Goal: Task Accomplishment & Management: Use online tool/utility

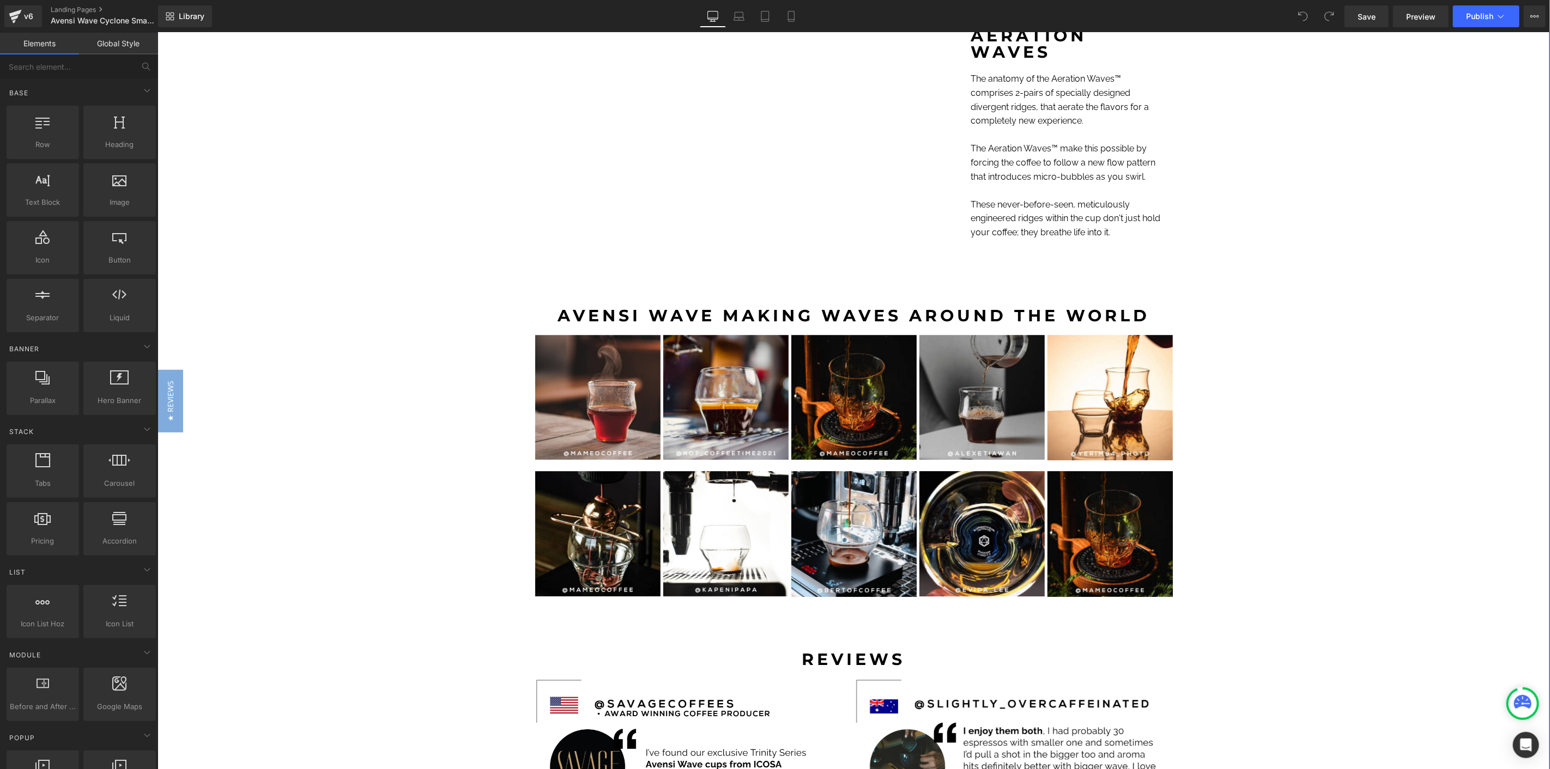
scroll to position [2846, 0]
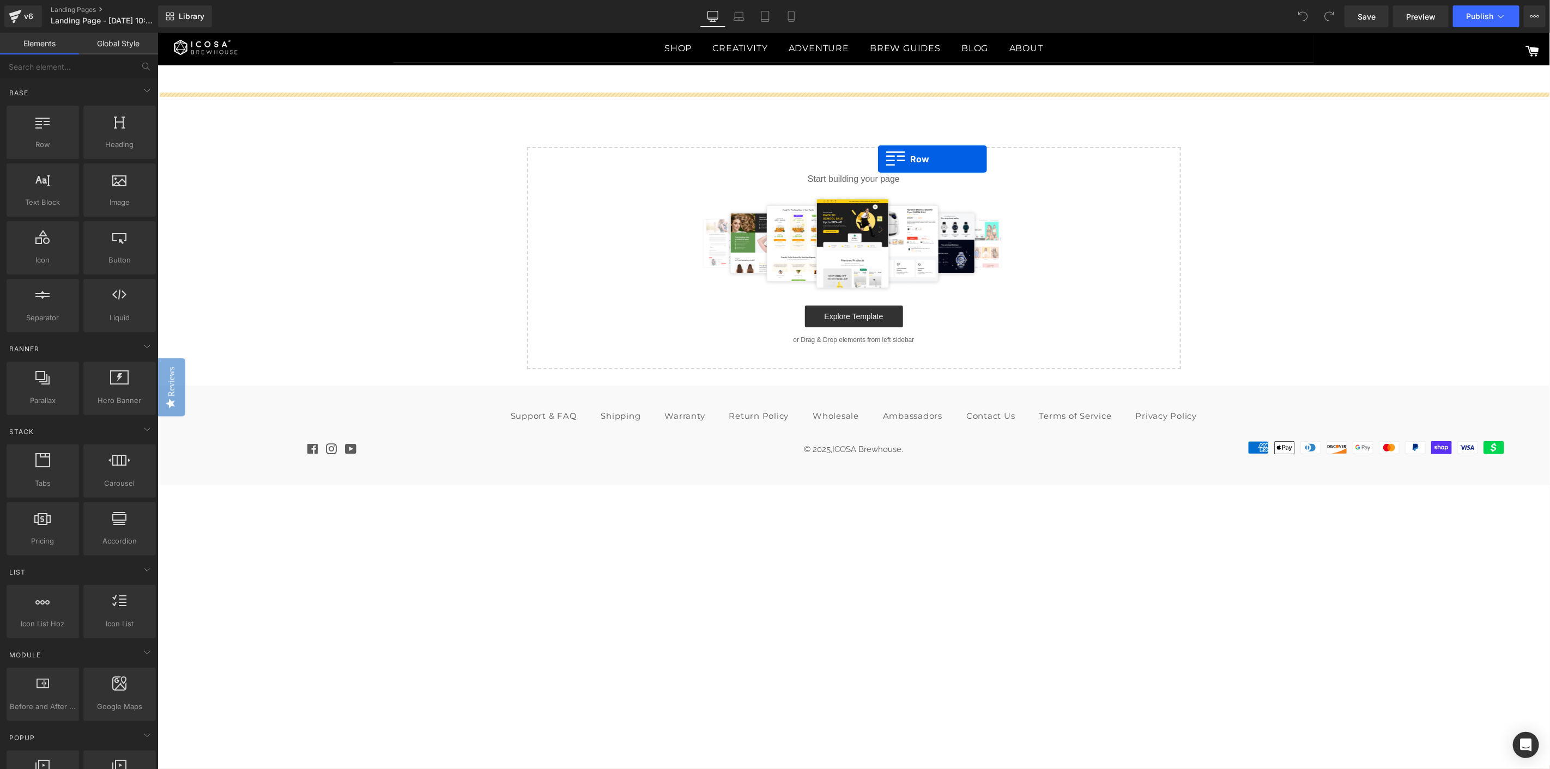
drag, startPoint x: 183, startPoint y: 181, endPoint x: 875, endPoint y: 166, distance: 692.3
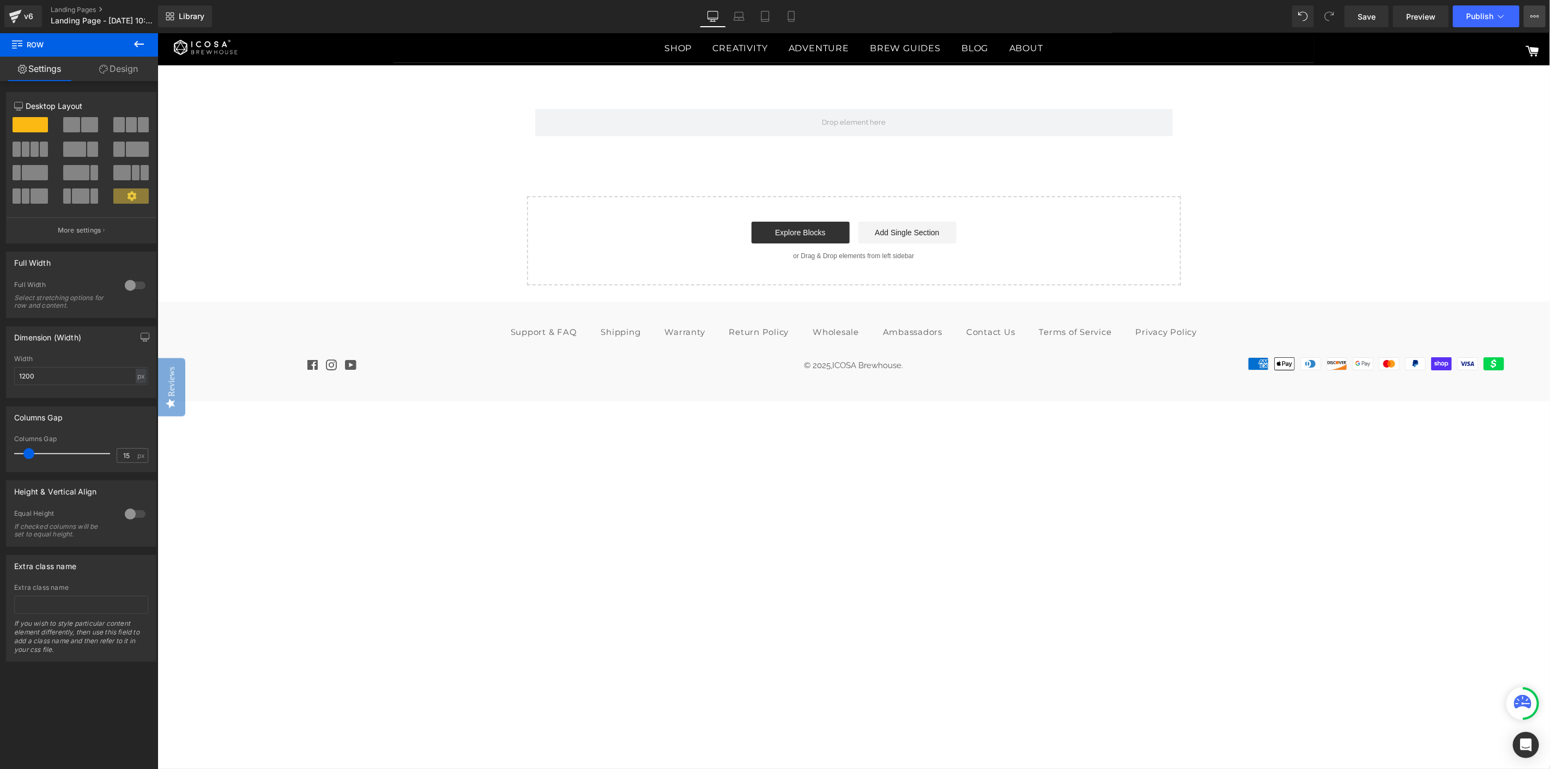
click at [1535, 17] on icon at bounding box center [1534, 16] width 3 height 2
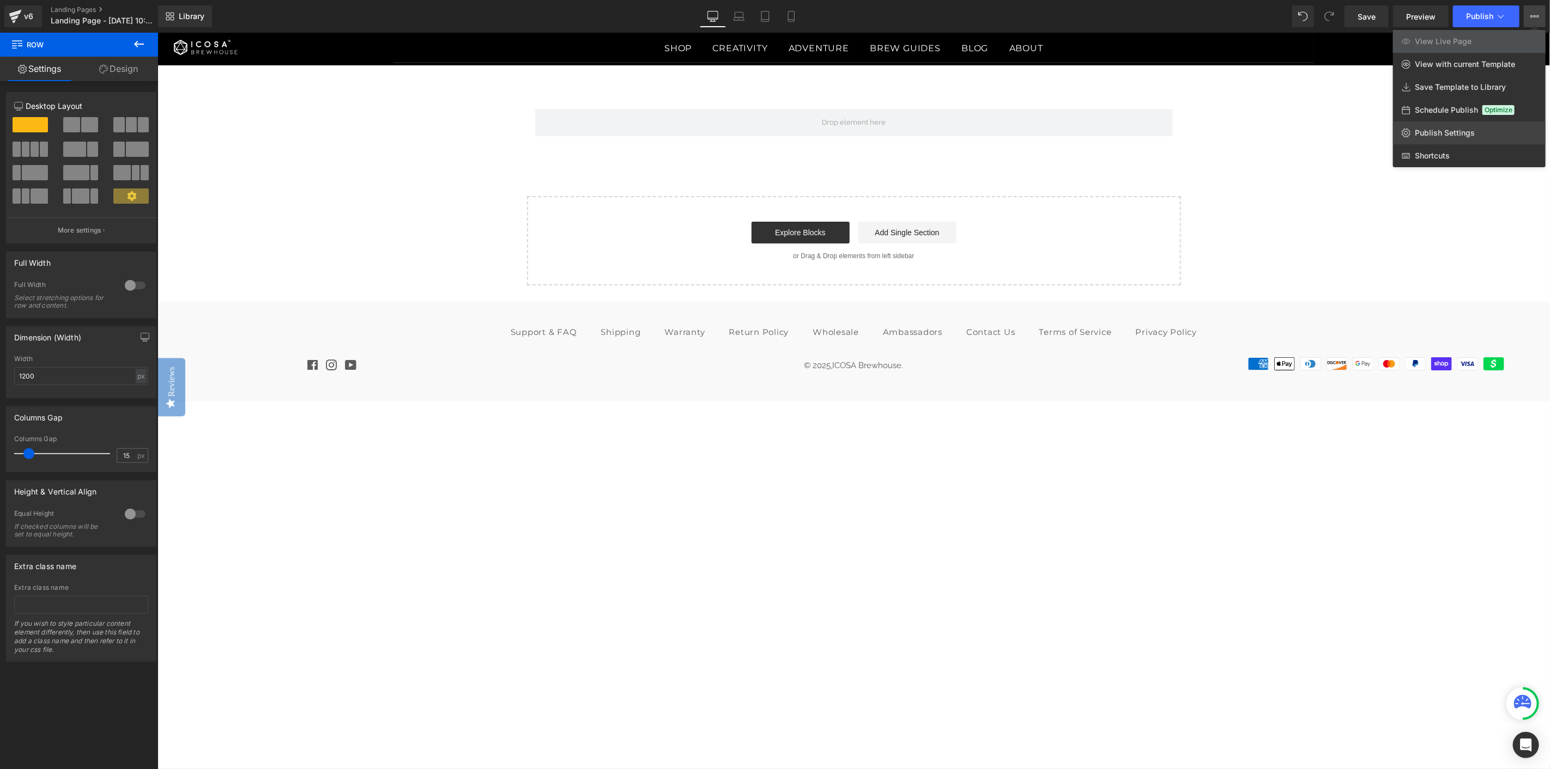
click at [1436, 129] on span "Publish Settings" at bounding box center [1445, 133] width 60 height 10
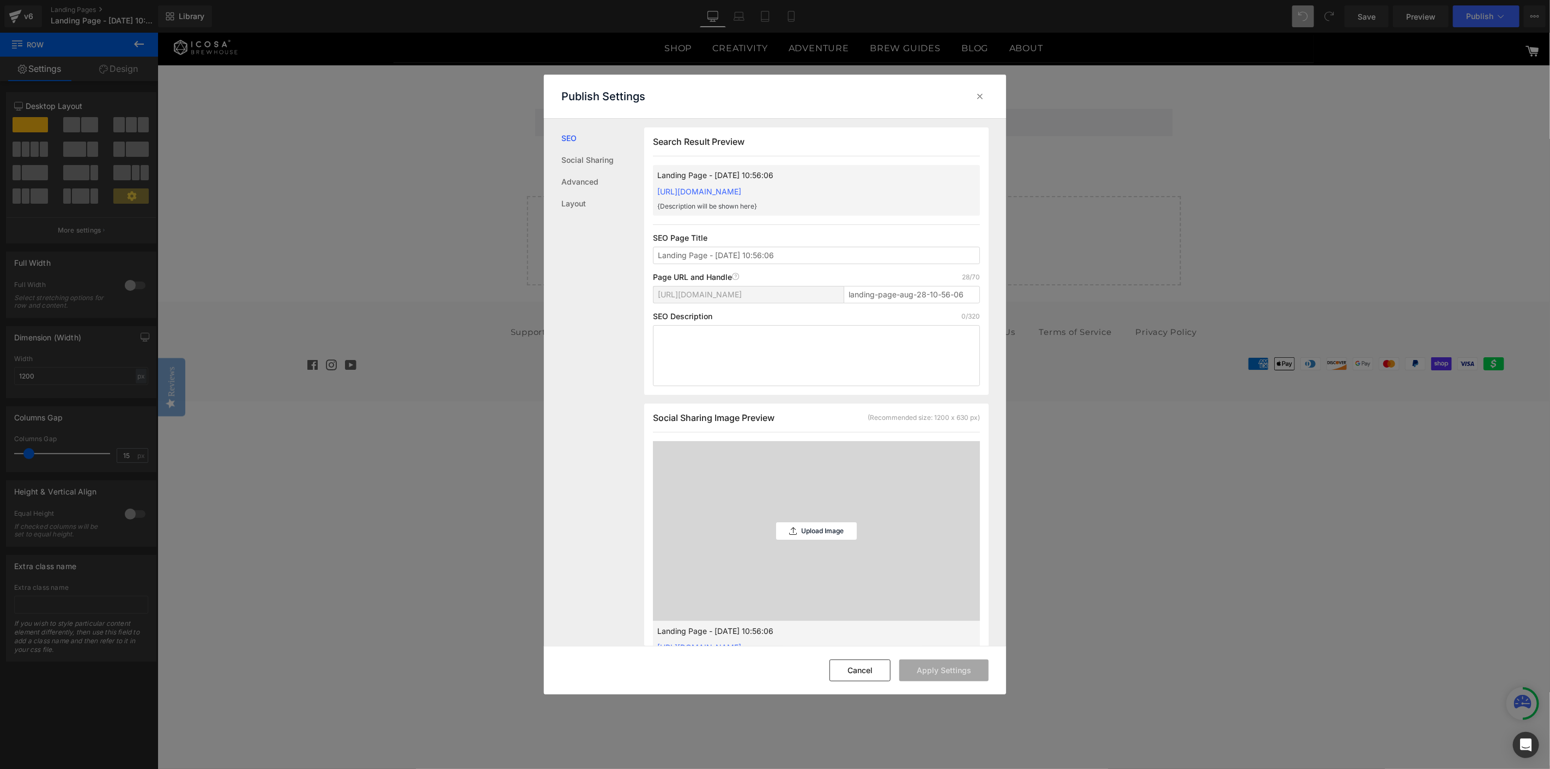
scroll to position [1, 0]
drag, startPoint x: 757, startPoint y: 254, endPoint x: 580, endPoint y: 238, distance: 178.4
click at [580, 238] on div "SEO Social Sharing Advanced Layout Search Result Preview Landing Page - Aug 28,…" at bounding box center [775, 383] width 462 height 528
type input "Coming Soon"
click at [896, 296] on input "landing-page-aug-28-10-56-06" at bounding box center [912, 294] width 136 height 17
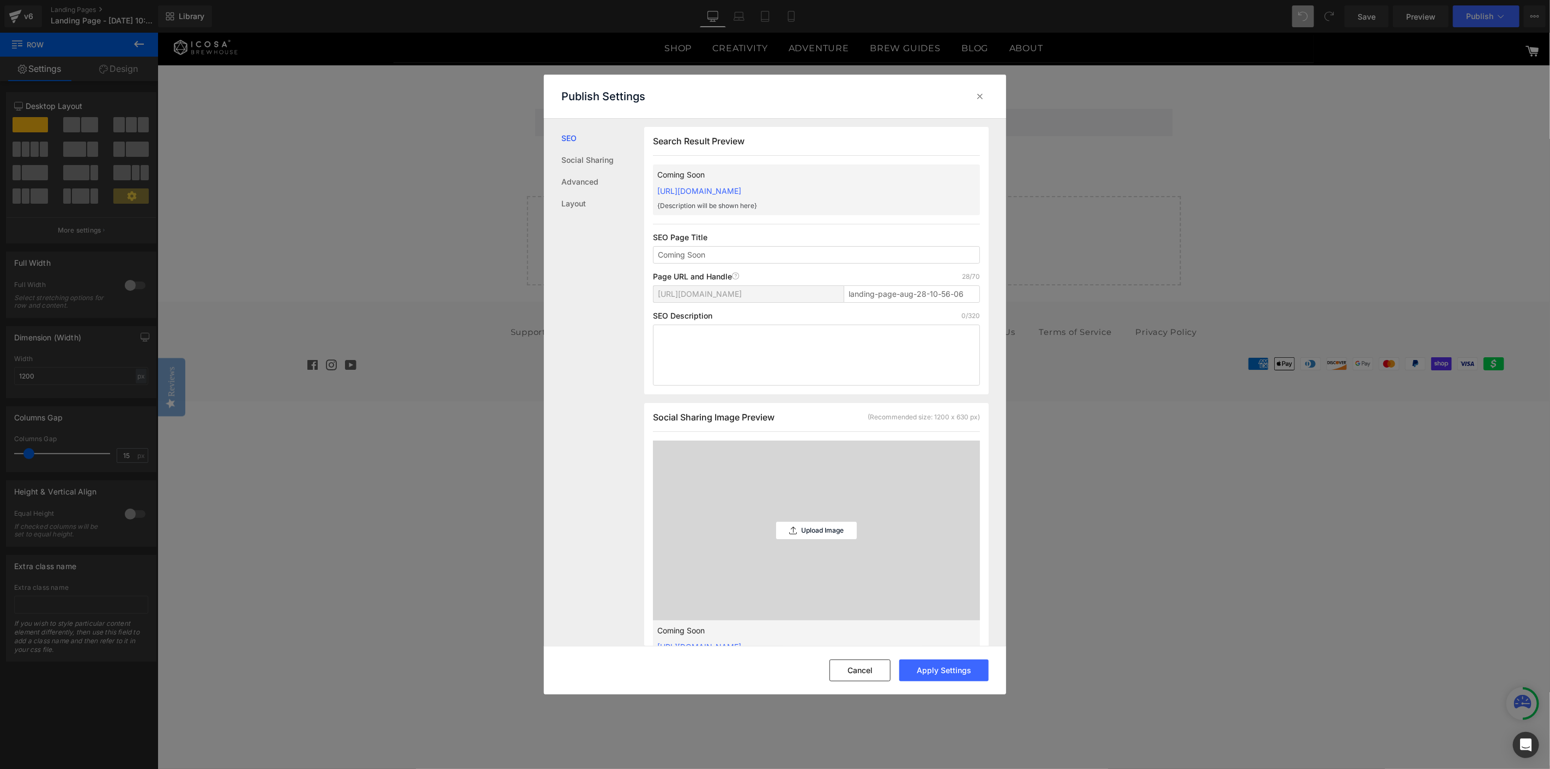
click at [783, 264] on div "Search Result Preview Coming Soon https://icosabrewhouse.myshopify.com/pages/la…" at bounding box center [816, 261] width 344 height 268
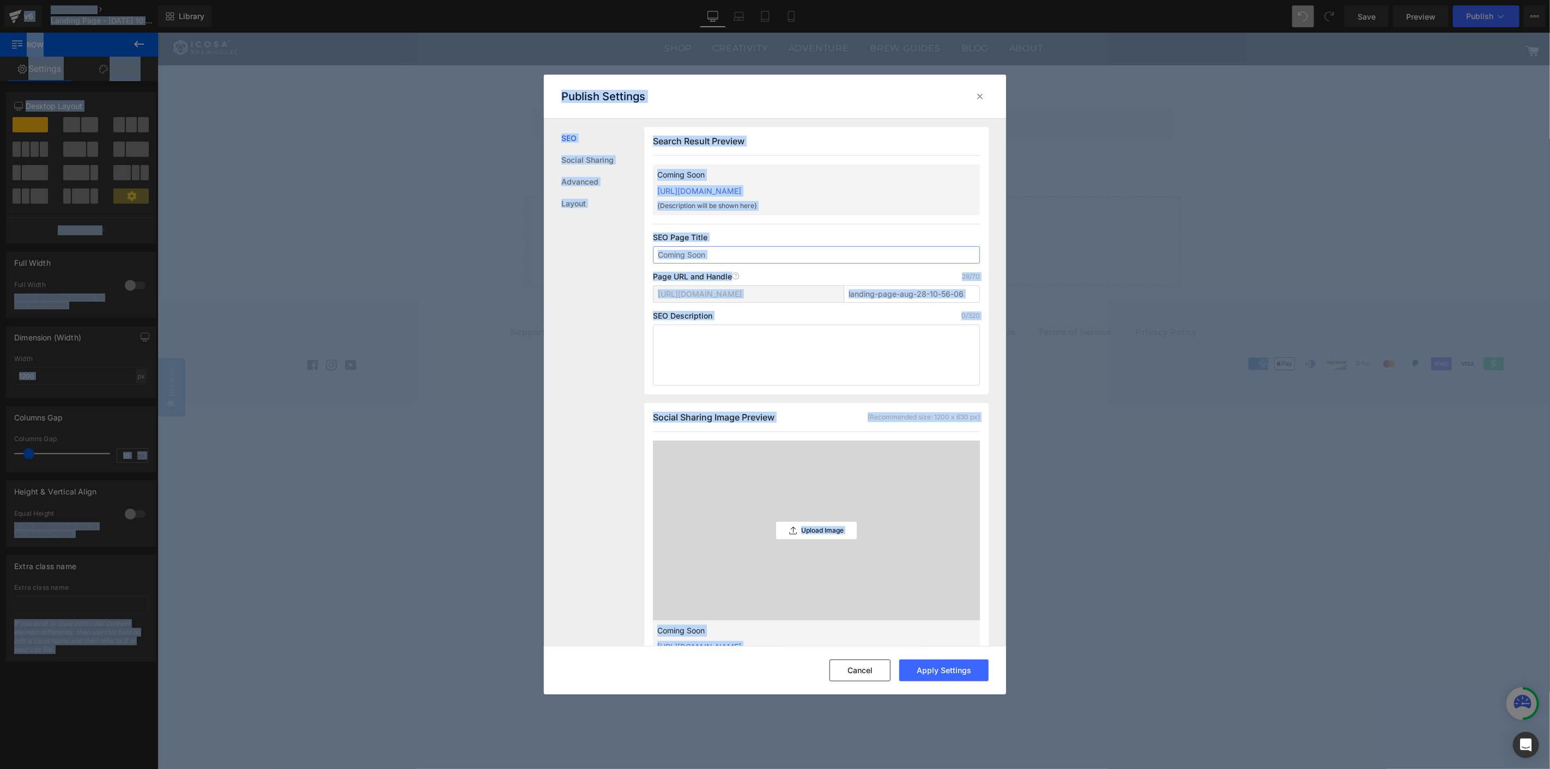
click at [788, 257] on input "Coming Soon" at bounding box center [816, 254] width 327 height 17
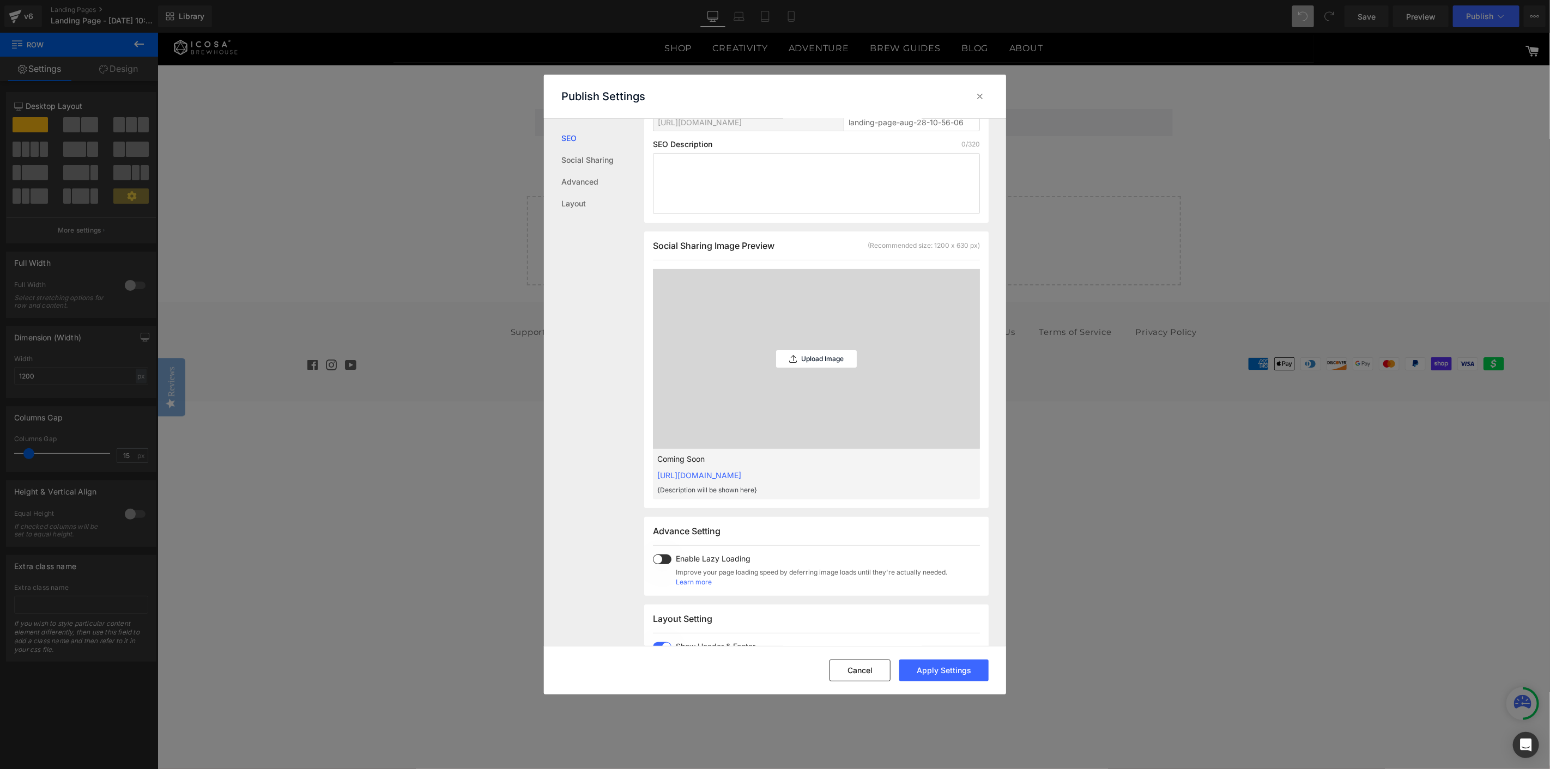
scroll to position [182, 0]
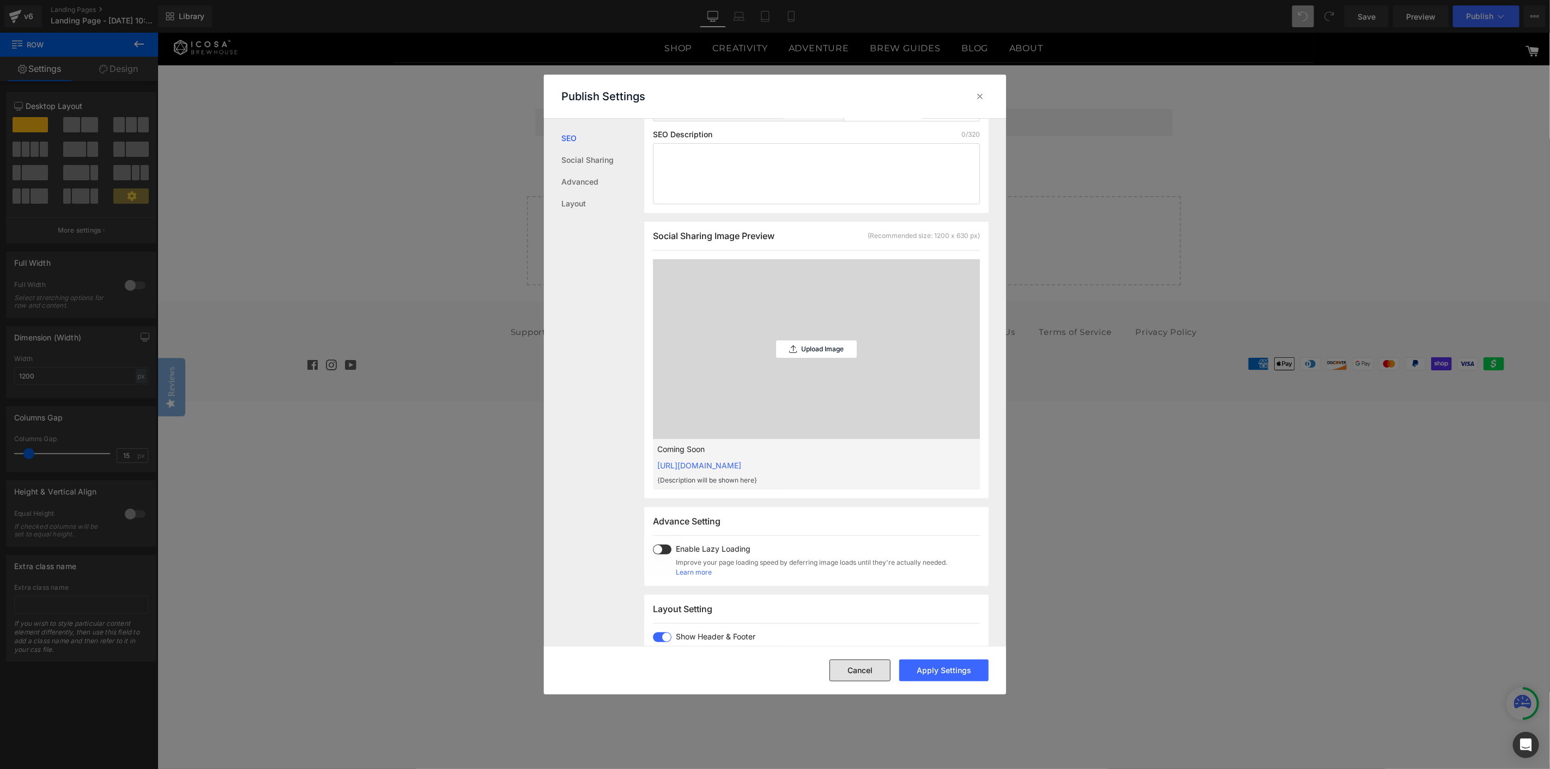
click at [862, 673] on button "Cancel" at bounding box center [859, 671] width 61 height 22
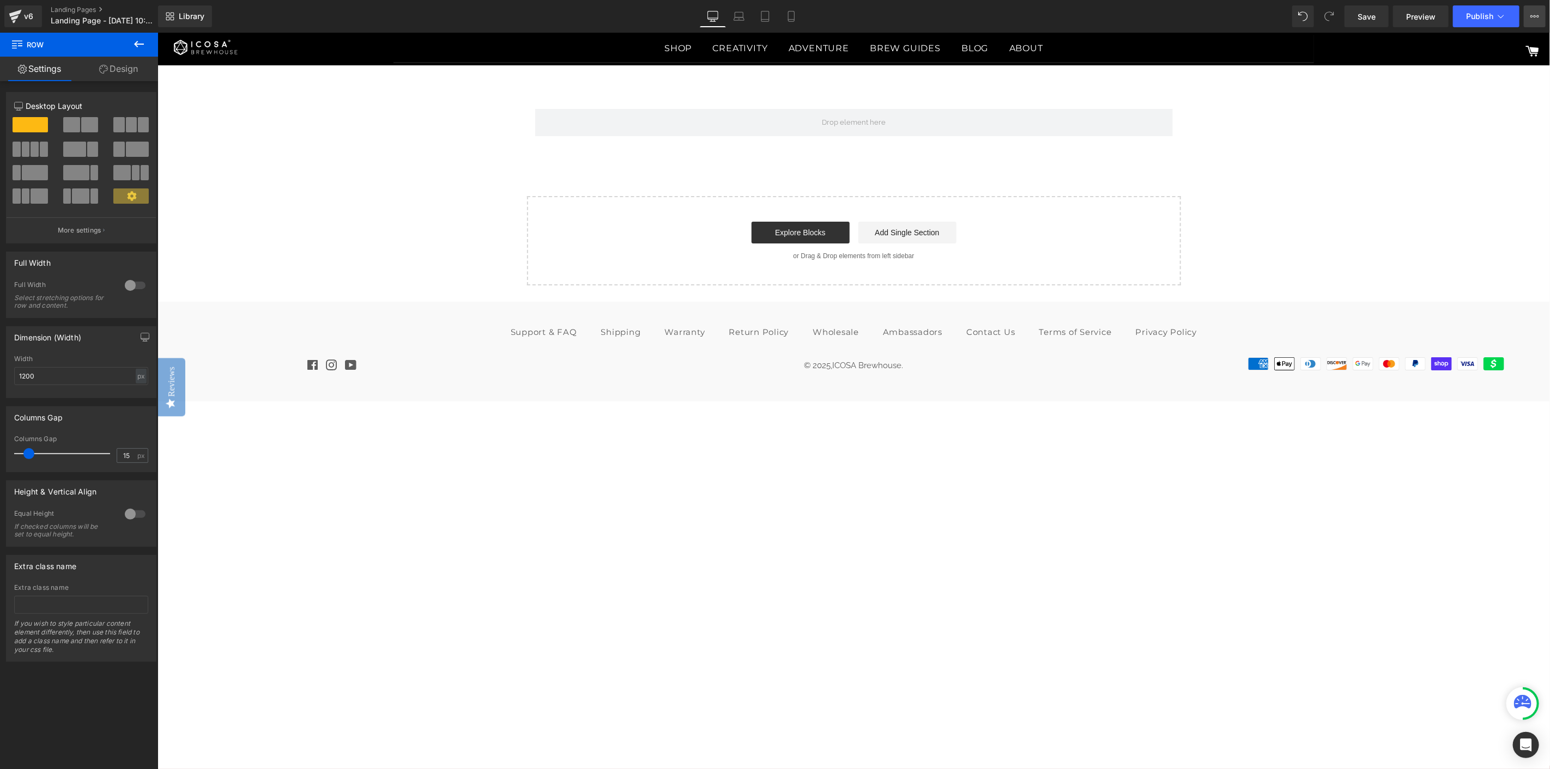
click at [1530, 12] on icon at bounding box center [1534, 16] width 9 height 9
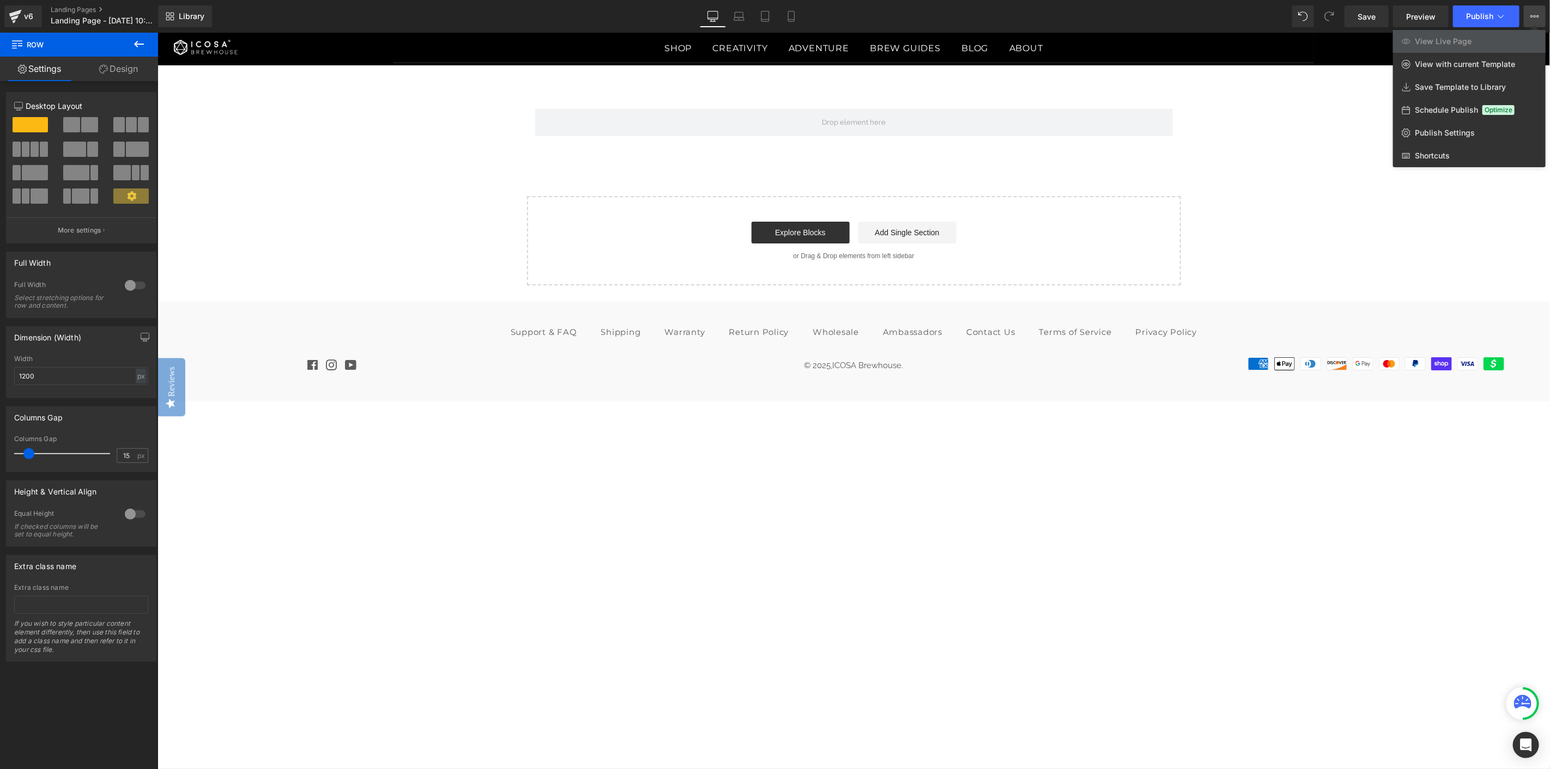
click at [1379, 233] on div at bounding box center [853, 401] width 1392 height 737
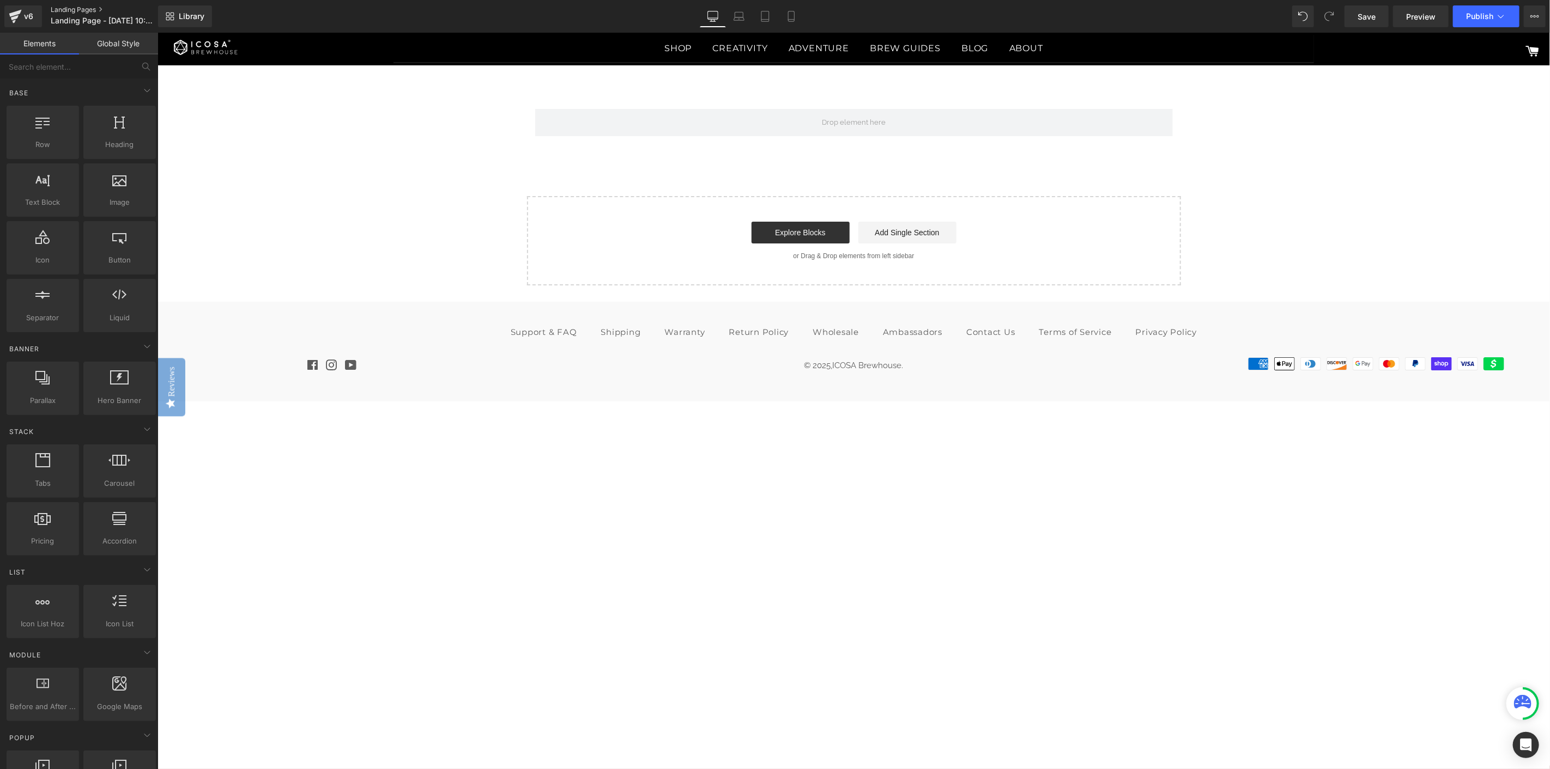
click at [69, 11] on link "Landing Pages" at bounding box center [113, 9] width 125 height 9
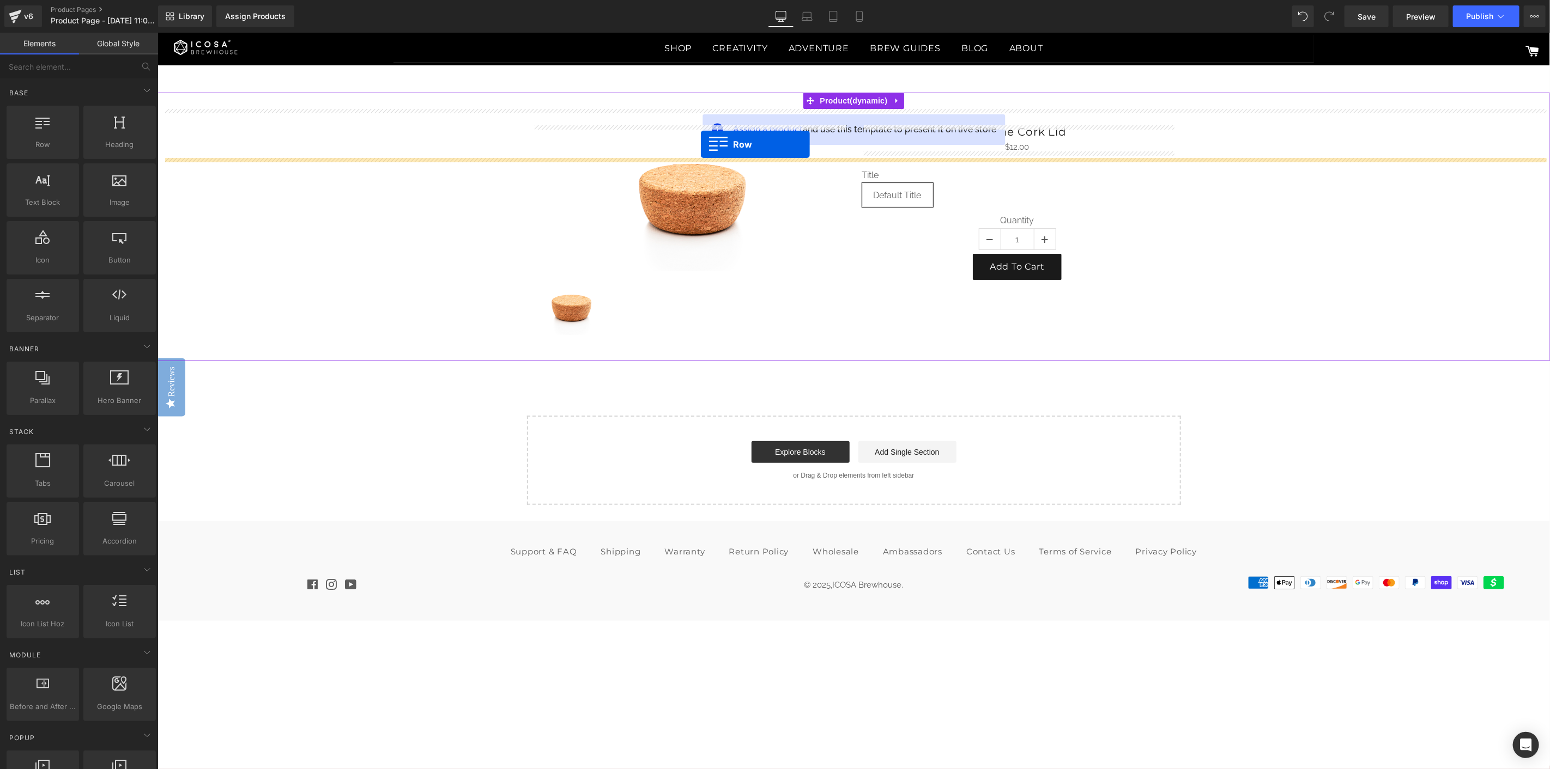
drag, startPoint x: 201, startPoint y: 161, endPoint x: 700, endPoint y: 144, distance: 499.5
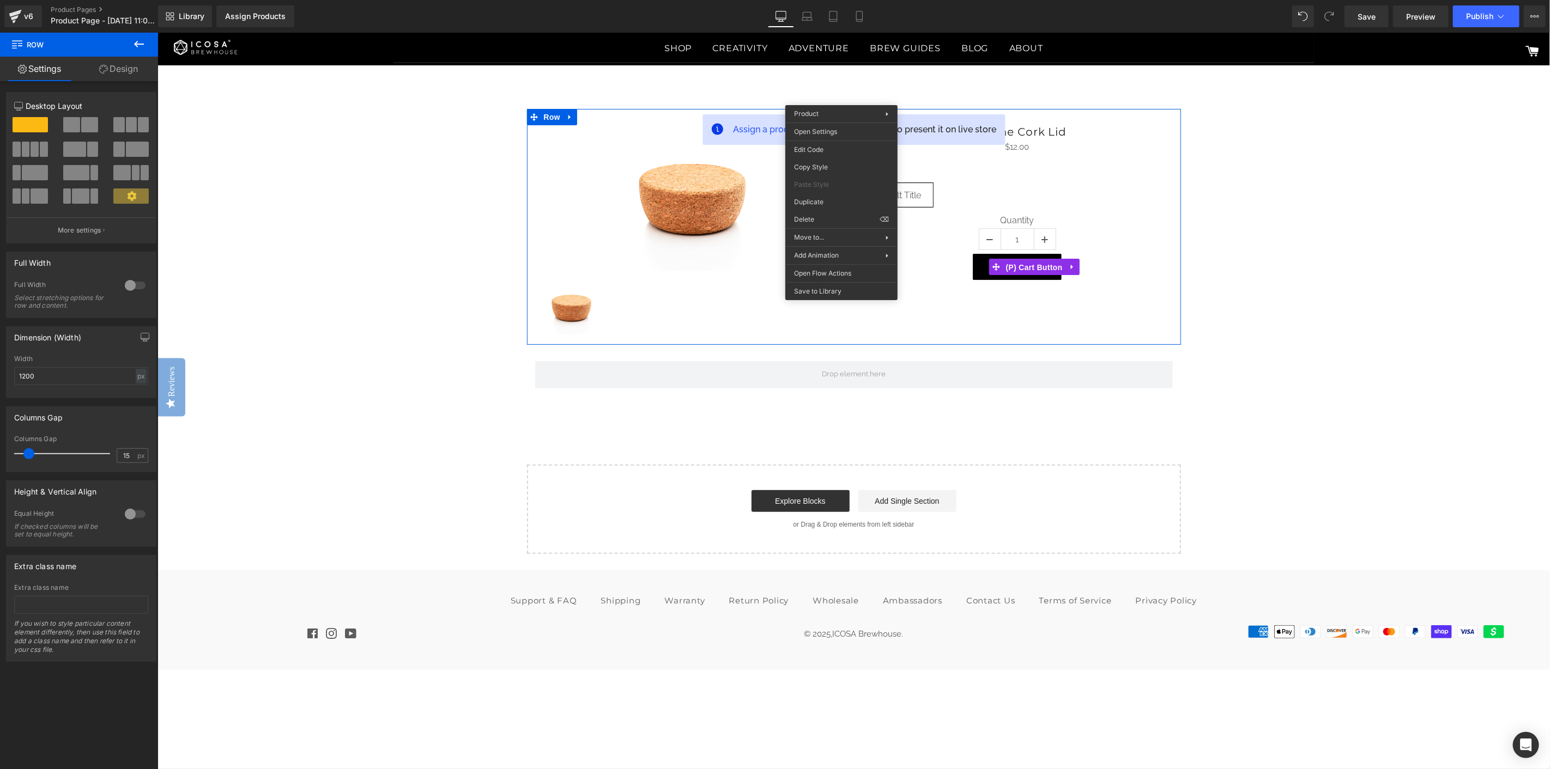
click at [1027, 264] on span "(P) Cart Button" at bounding box center [1034, 267] width 62 height 16
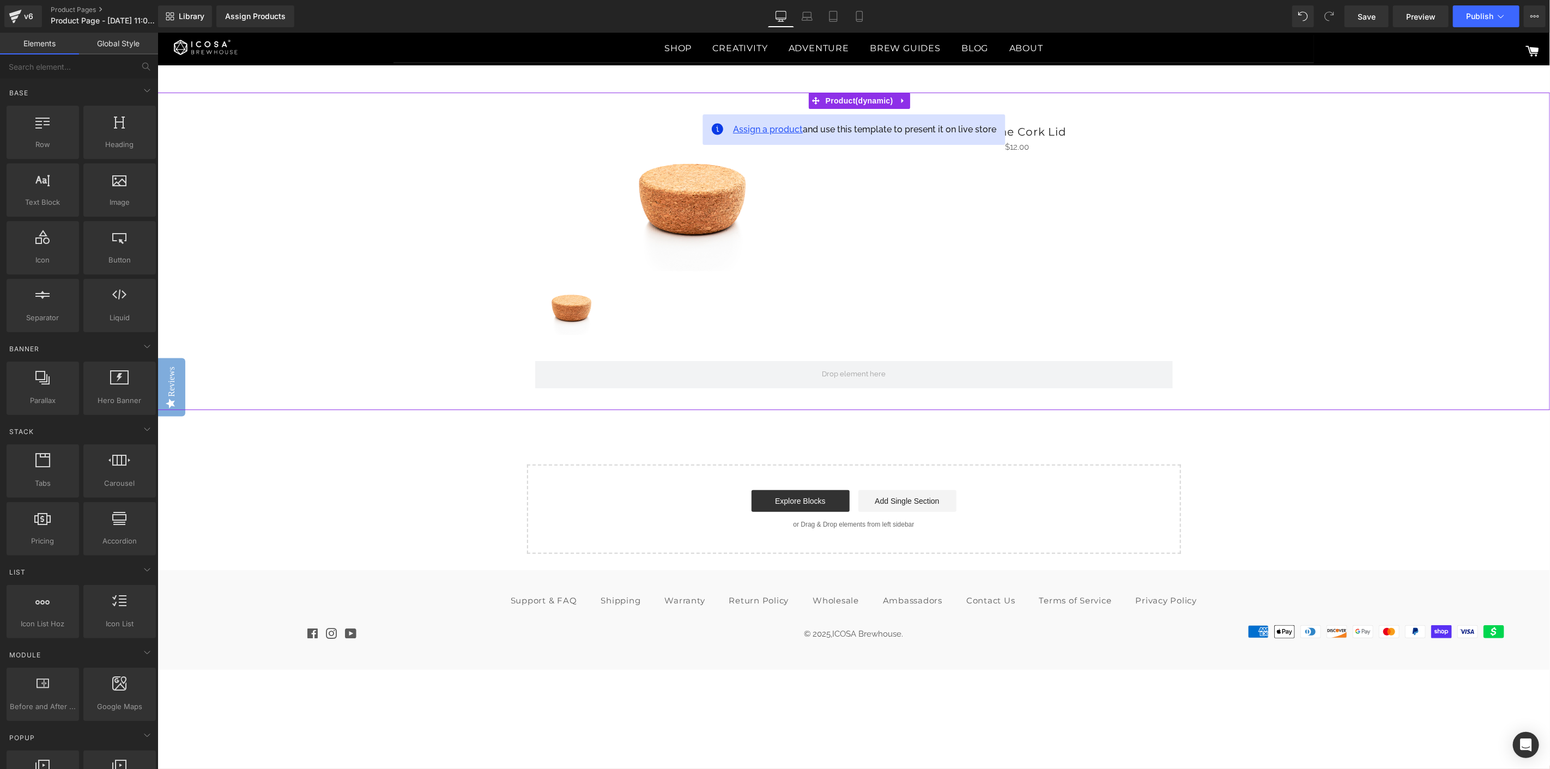
click at [747, 131] on span "Assign a product" at bounding box center [767, 129] width 70 height 10
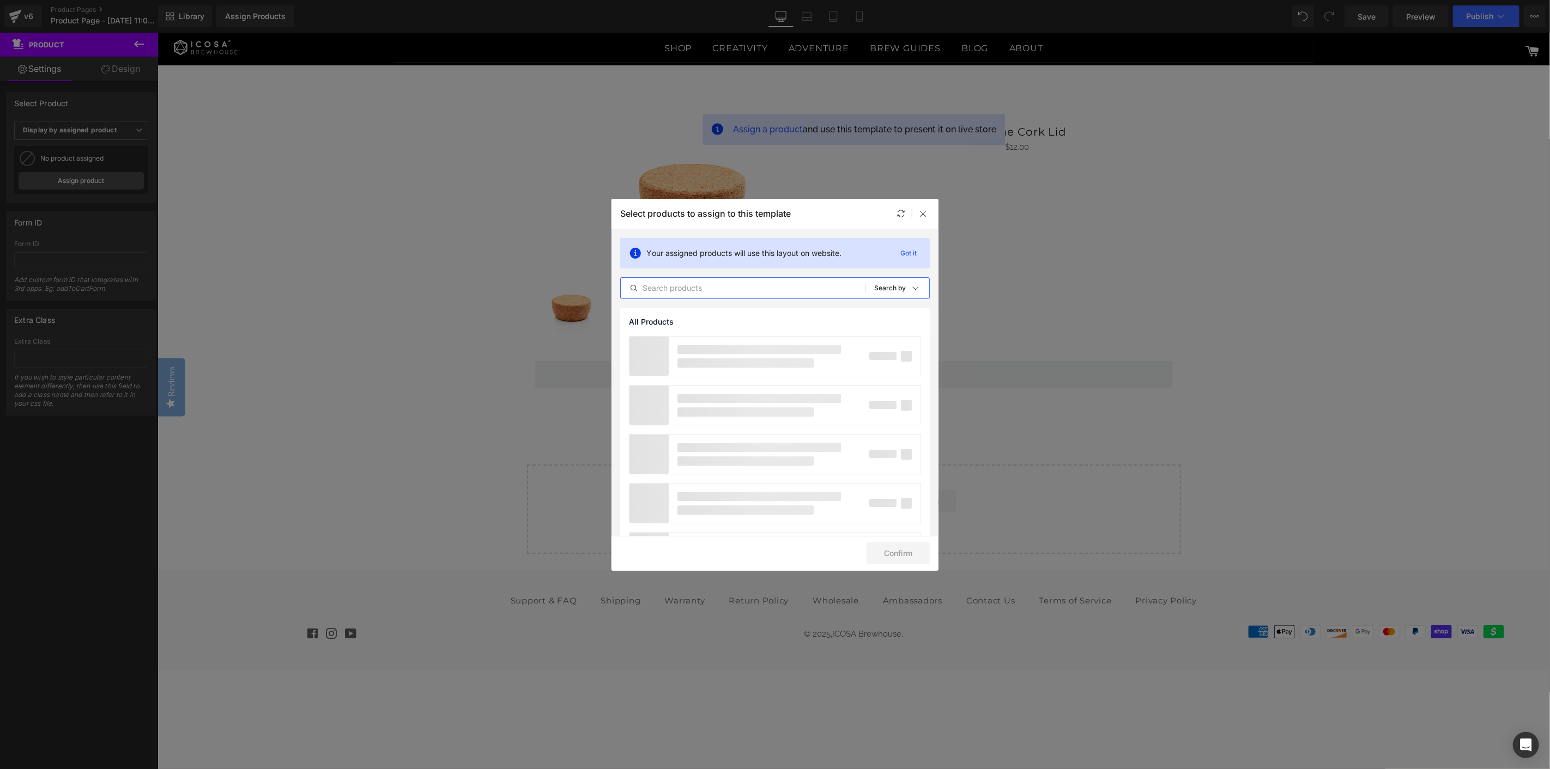
click at [749, 282] on input "text" at bounding box center [743, 288] width 244 height 13
type input "Cyclone Small"
click at [911, 357] on label at bounding box center [906, 356] width 10 height 10
click at [906, 356] on input "checkbox" at bounding box center [906, 356] width 0 height 0
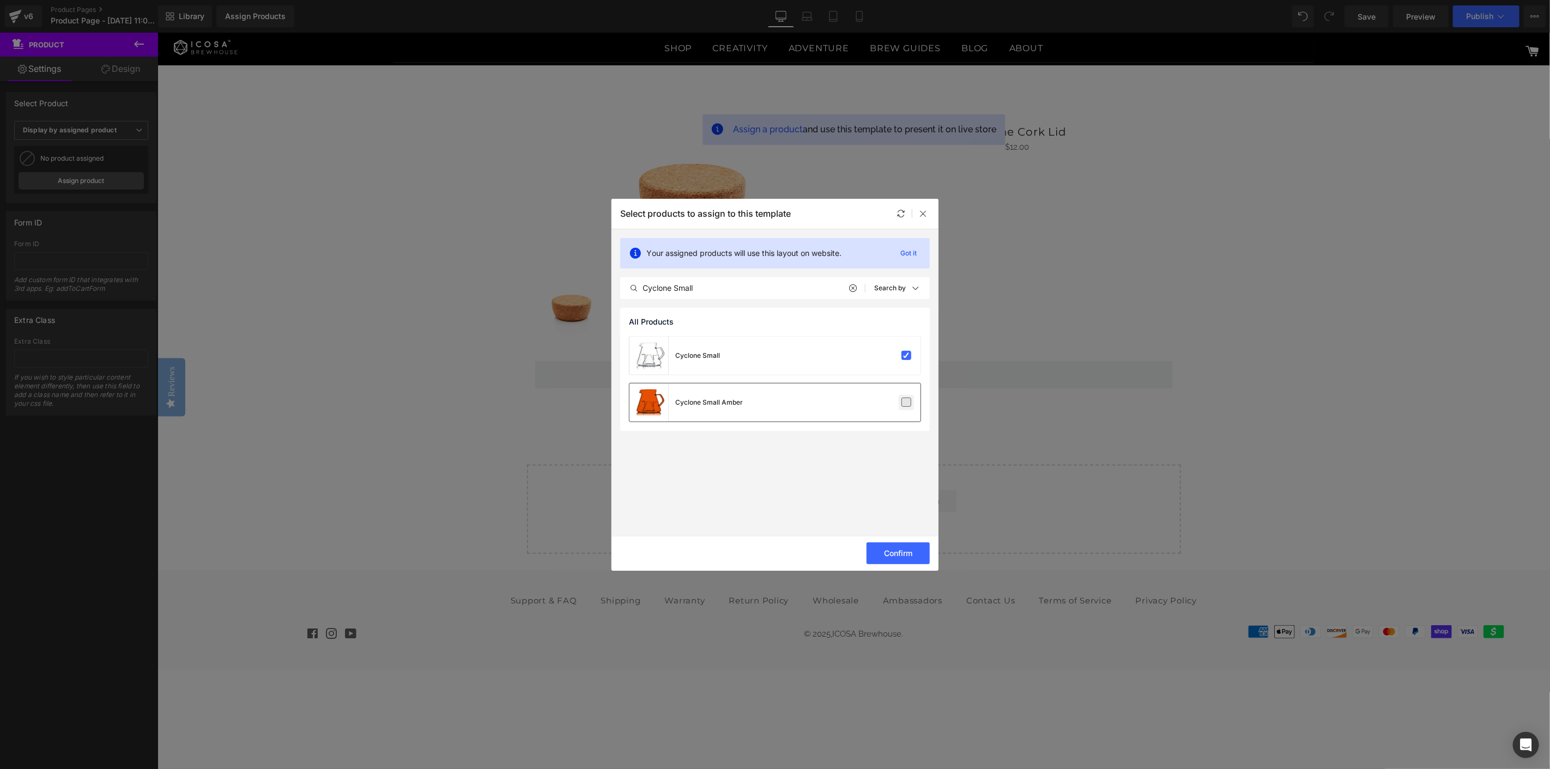
click at [905, 404] on label at bounding box center [906, 403] width 10 height 10
click at [906, 403] on input "checkbox" at bounding box center [906, 403] width 0 height 0
click at [905, 560] on button "Confirm" at bounding box center [897, 554] width 63 height 22
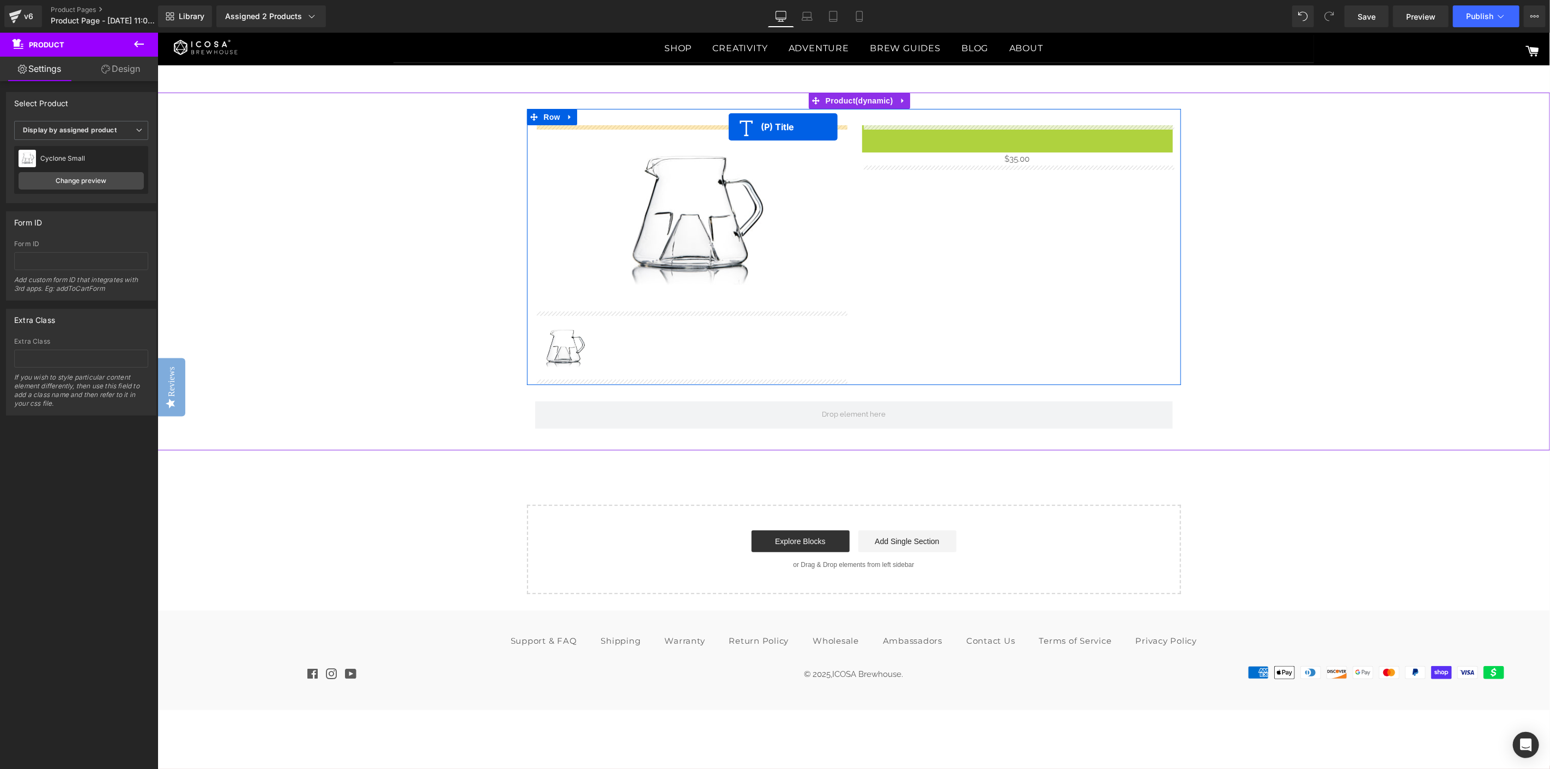
drag, startPoint x: 838, startPoint y: 114, endPoint x: 728, endPoint y: 126, distance: 110.2
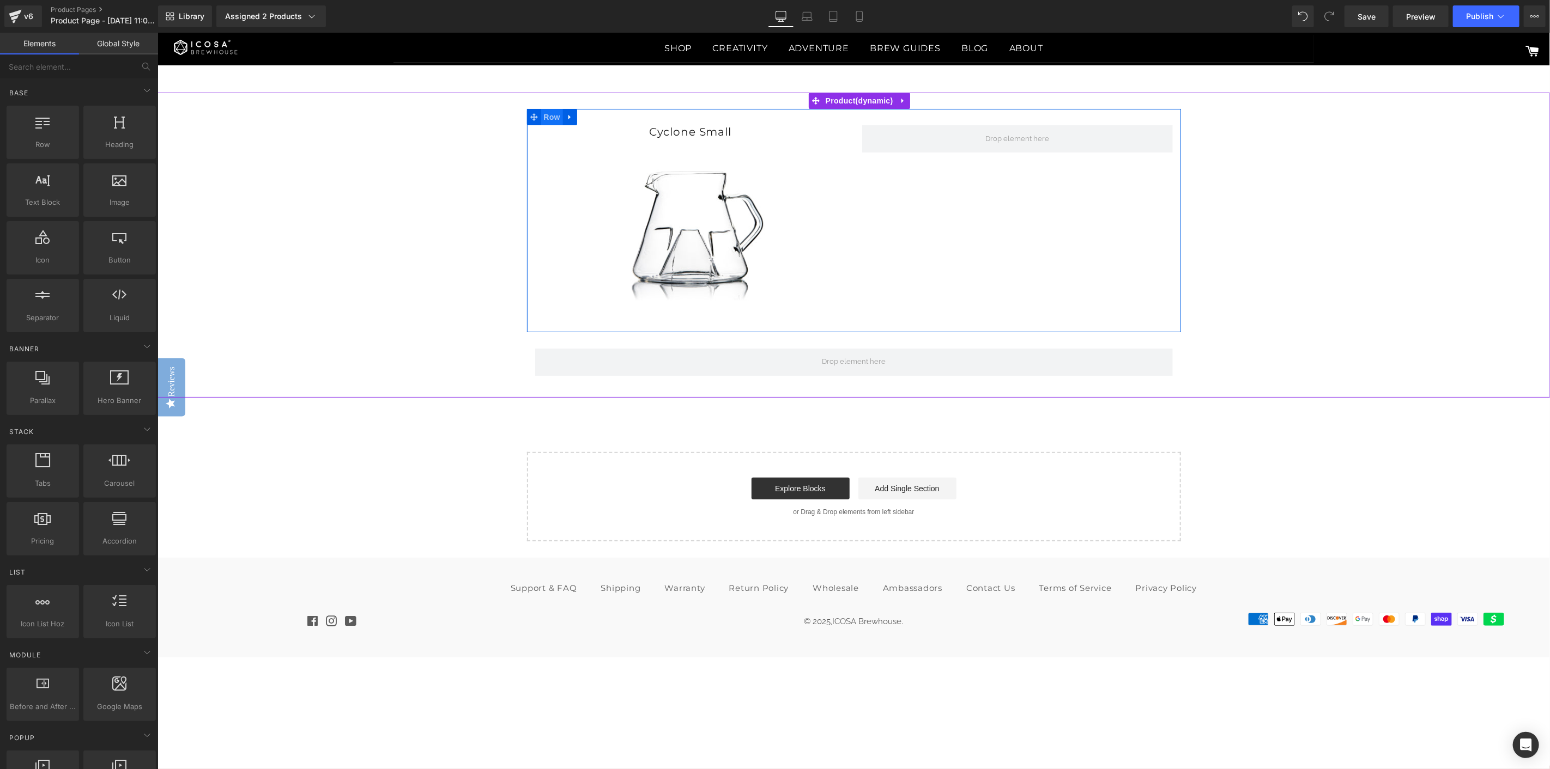
click at [555, 120] on span "Row" at bounding box center [552, 116] width 22 height 16
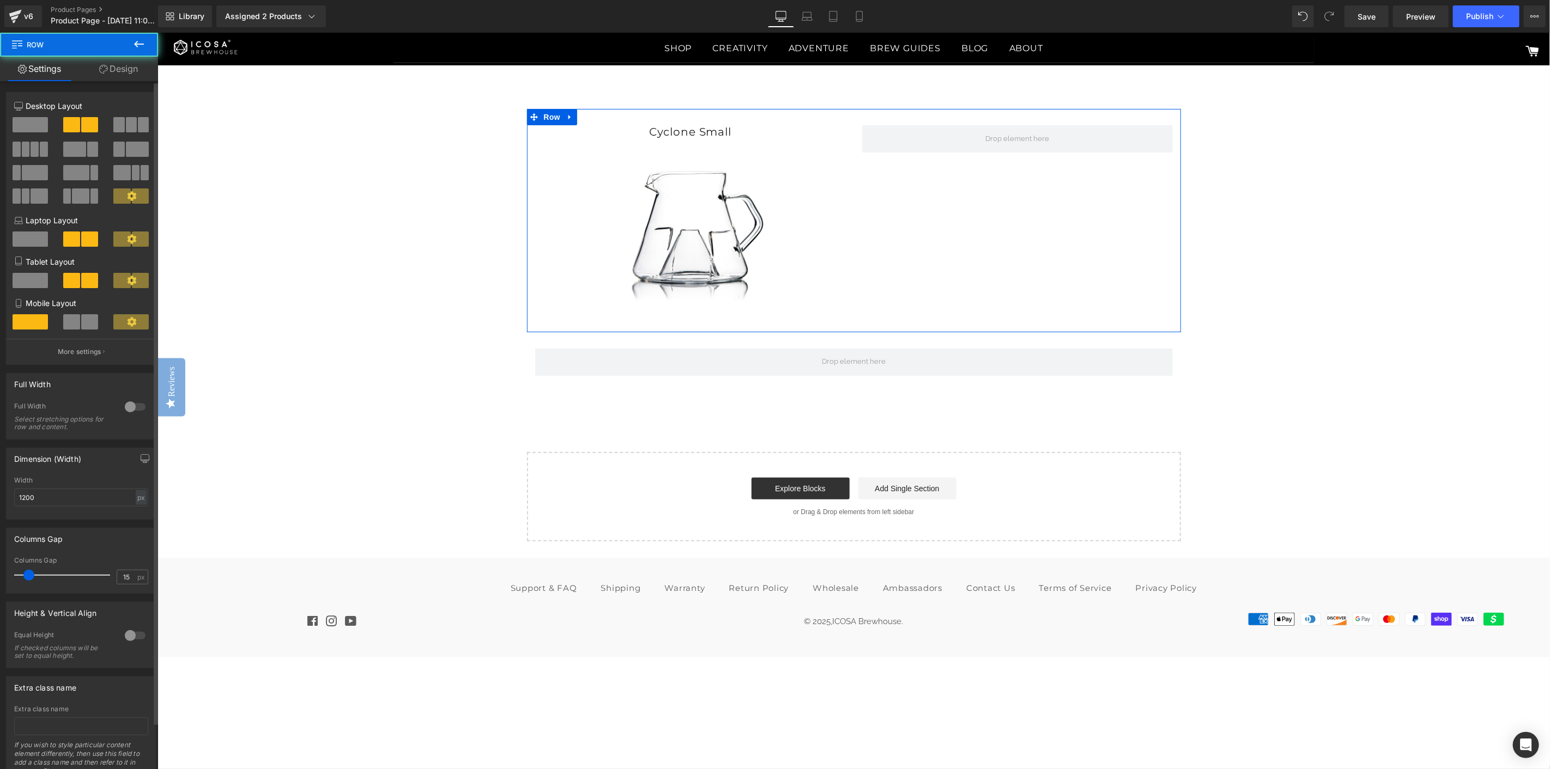
click at [25, 120] on span at bounding box center [30, 124] width 35 height 15
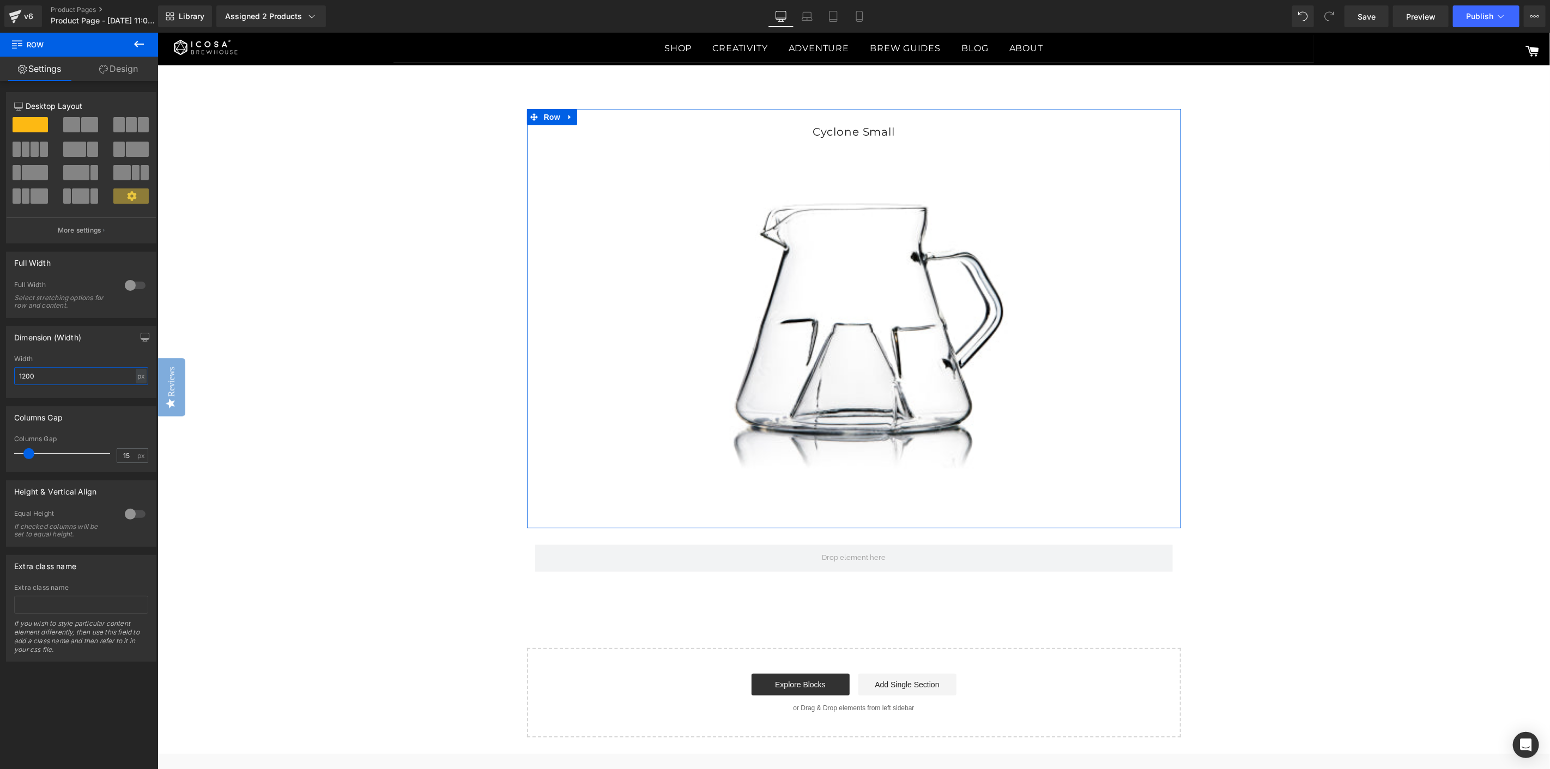
click at [68, 381] on input "1200" at bounding box center [81, 376] width 134 height 18
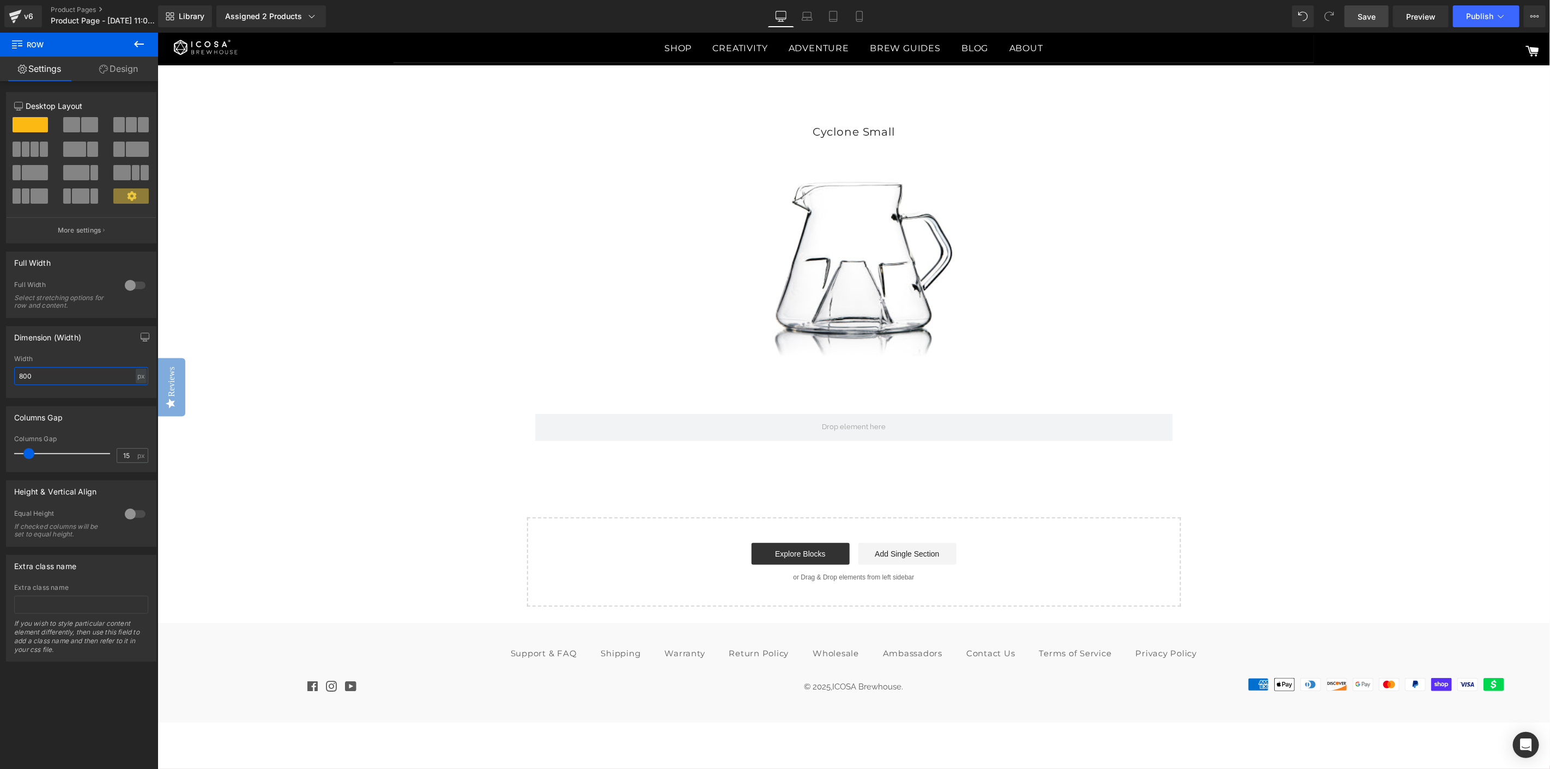
type input "800"
click at [1378, 17] on link "Save" at bounding box center [1366, 16] width 44 height 22
click at [1528, 21] on button "View Live Page View with current Template Save Template to Library Schedule Pub…" at bounding box center [1535, 16] width 22 height 22
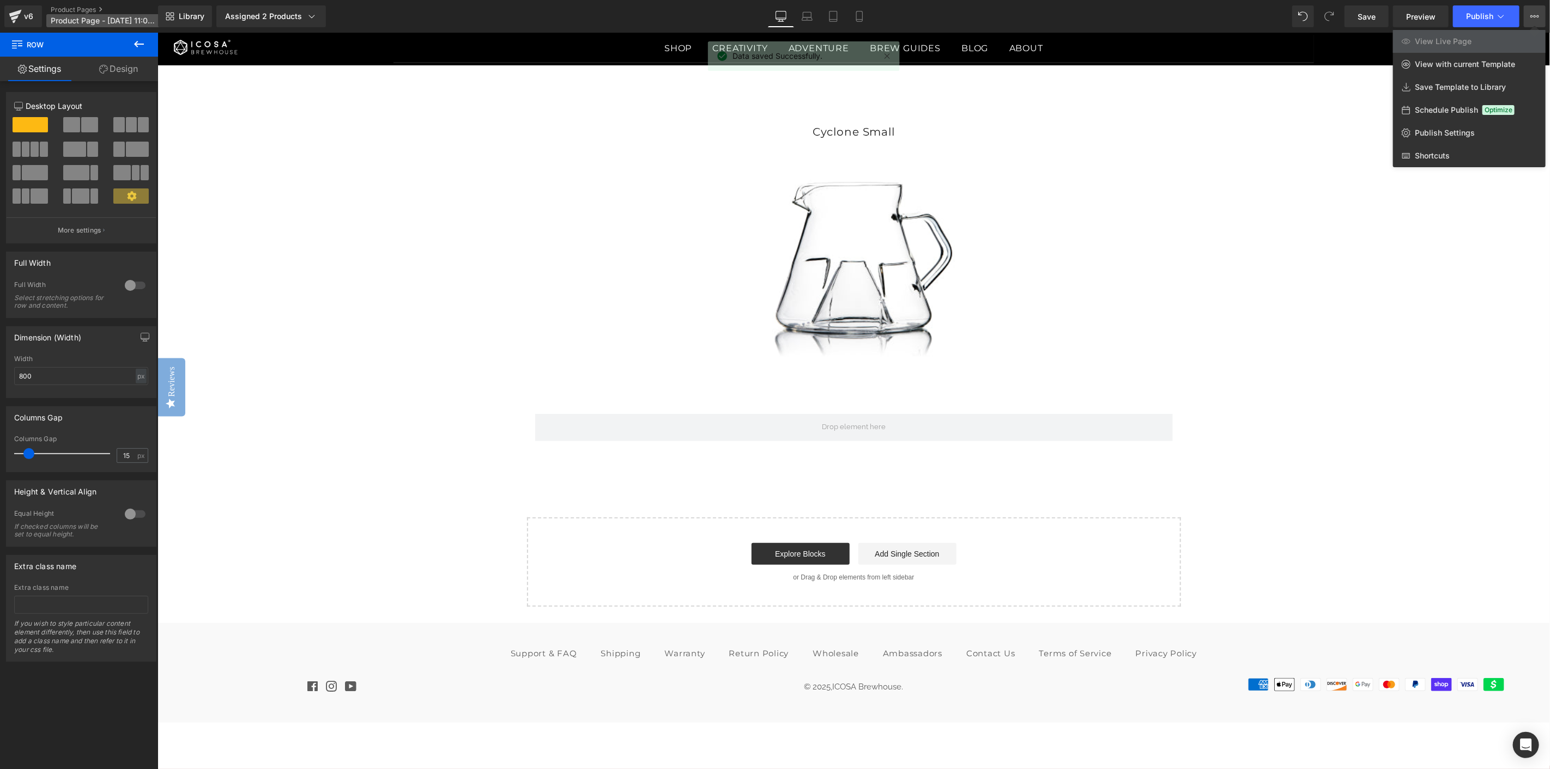
click at [88, 22] on span "Product Page - [DATE] 11:00:02" at bounding box center [103, 20] width 105 height 9
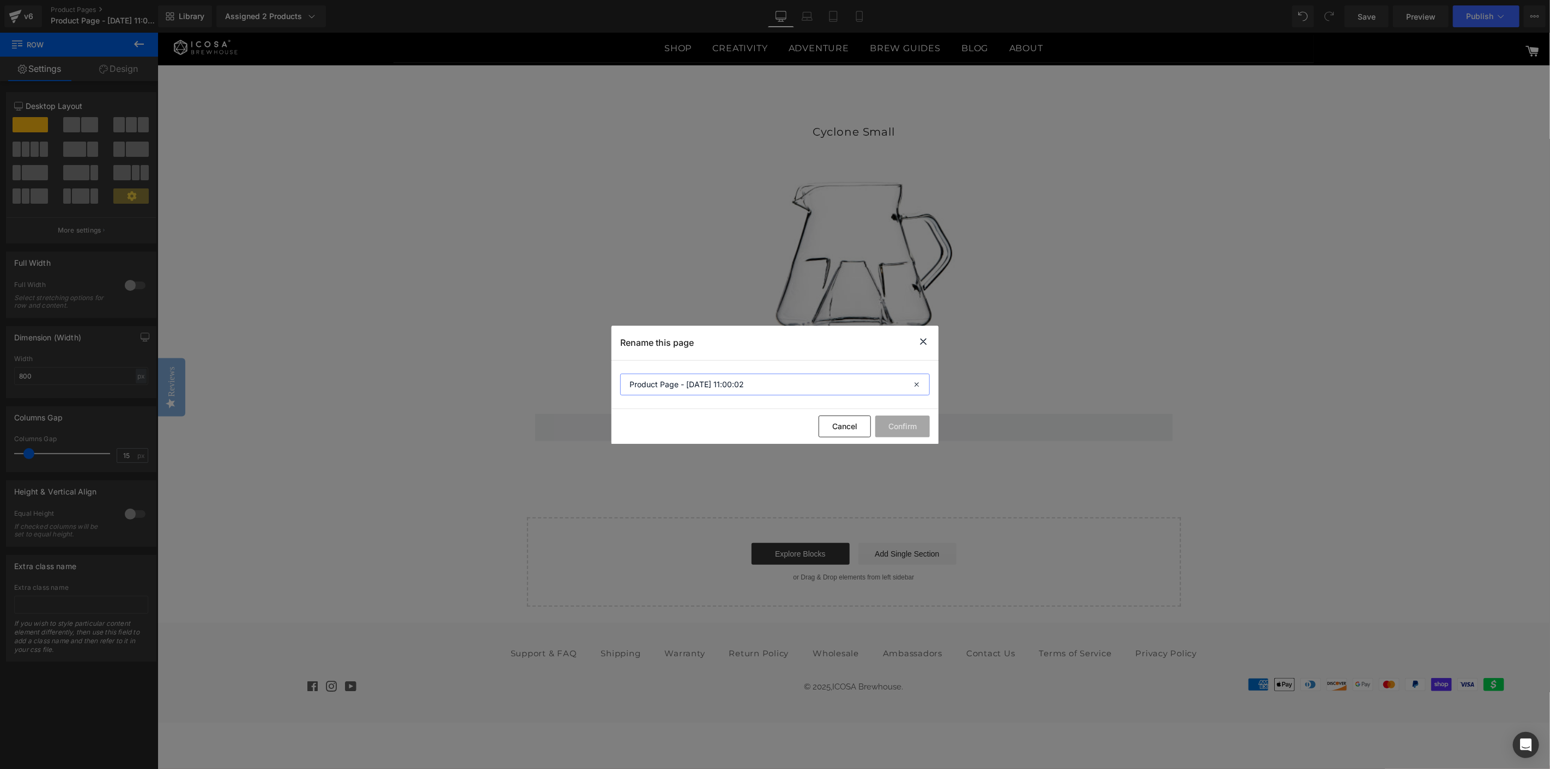
click at [762, 387] on input "Product Page - [DATE] 11:00:02" at bounding box center [775, 385] width 310 height 22
type input "Cyclone Small"
click at [903, 428] on button "Confirm" at bounding box center [902, 427] width 54 height 22
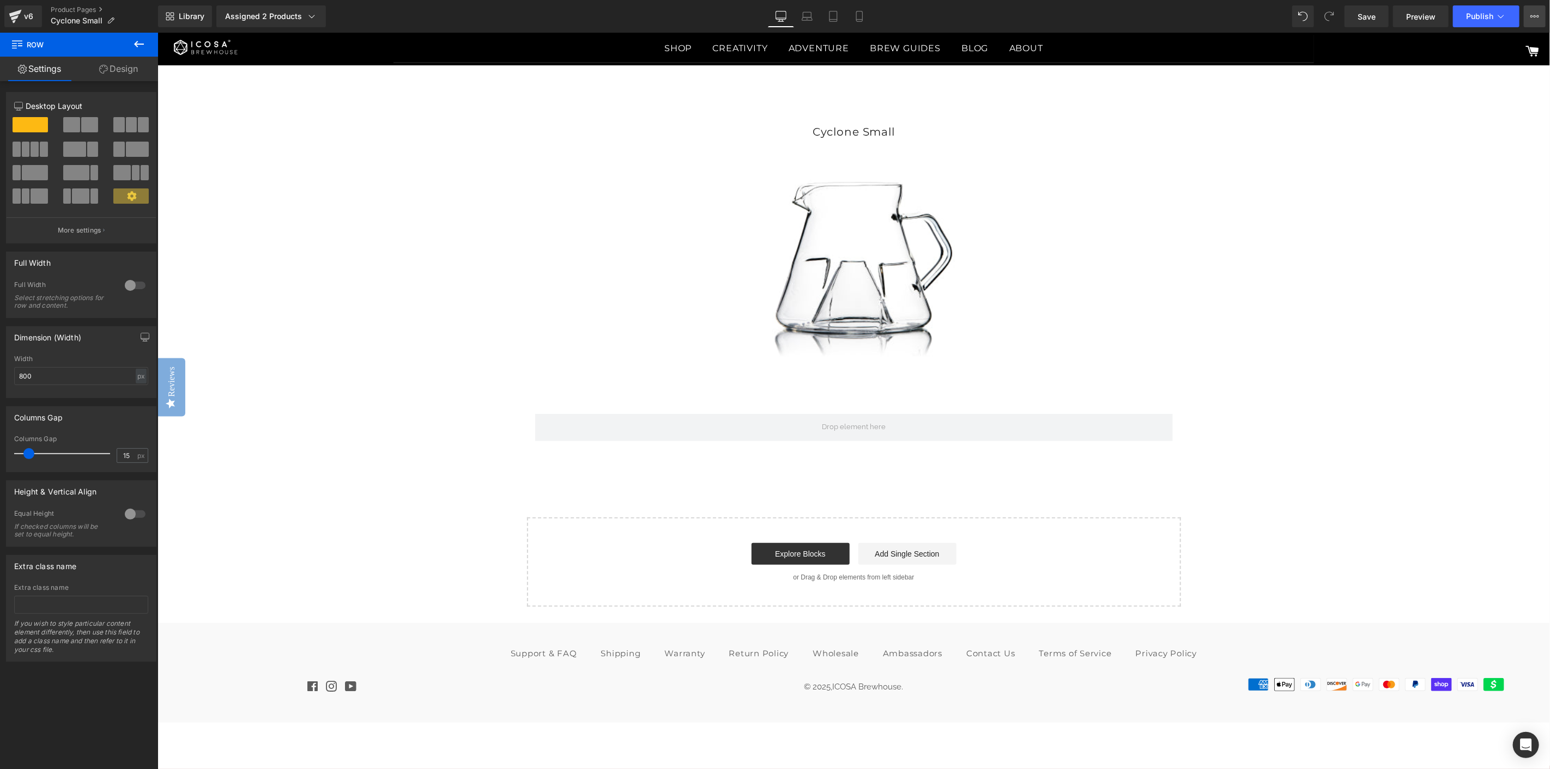
click at [1532, 19] on icon at bounding box center [1534, 16] width 9 height 9
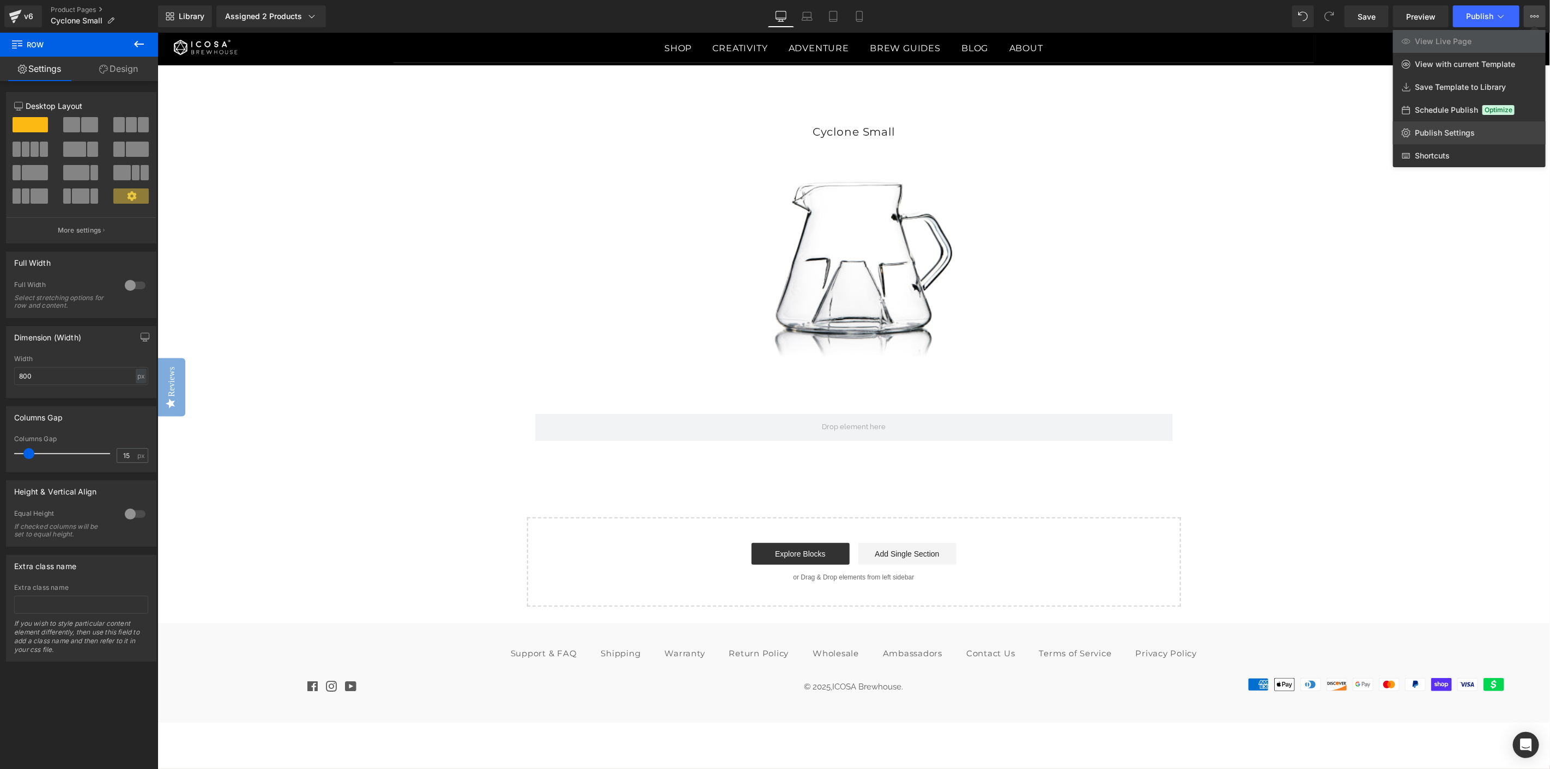
click at [1446, 137] on span "Publish Settings" at bounding box center [1445, 133] width 60 height 10
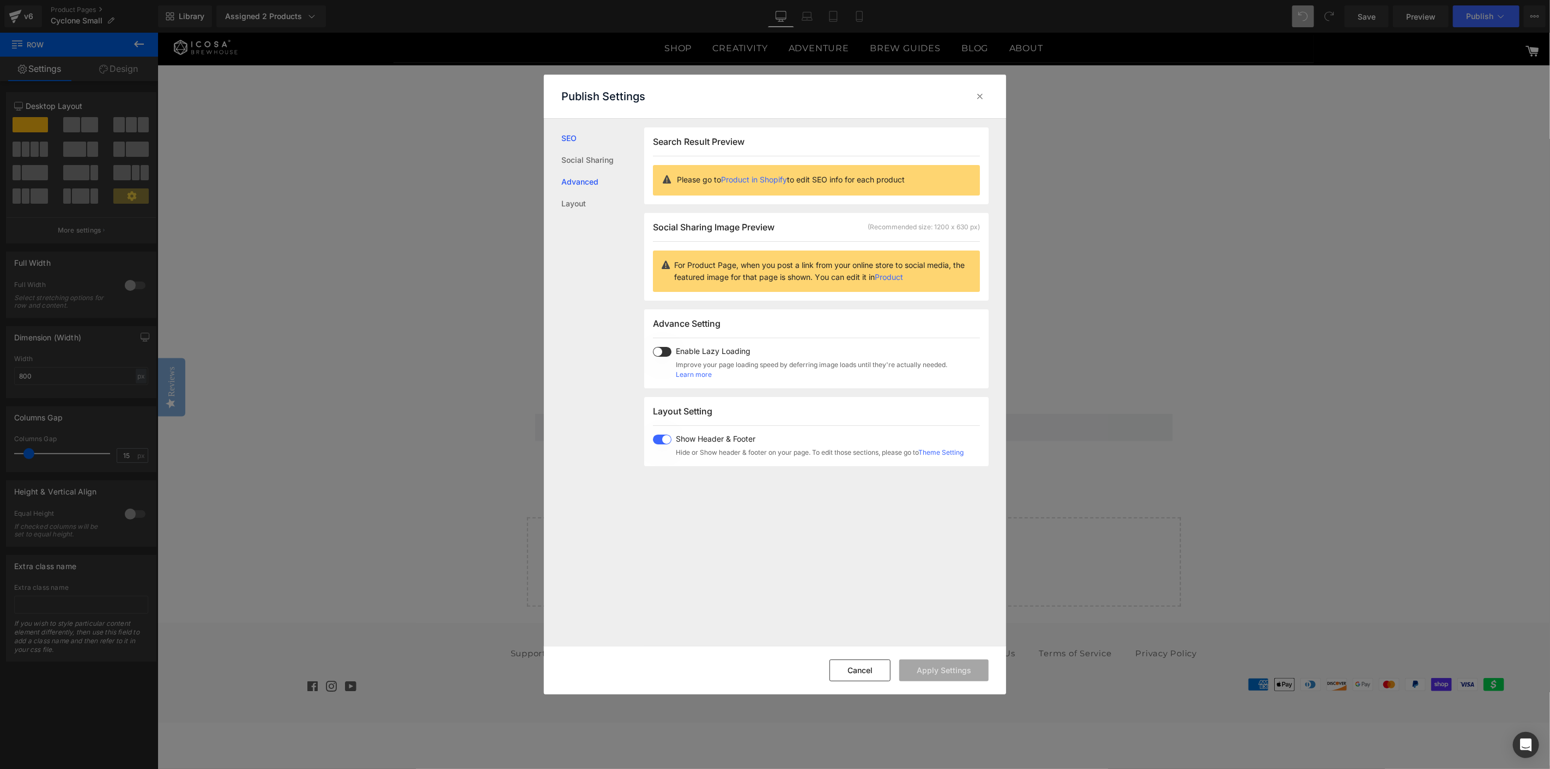
click at [586, 184] on link "Advanced" at bounding box center [602, 182] width 83 height 22
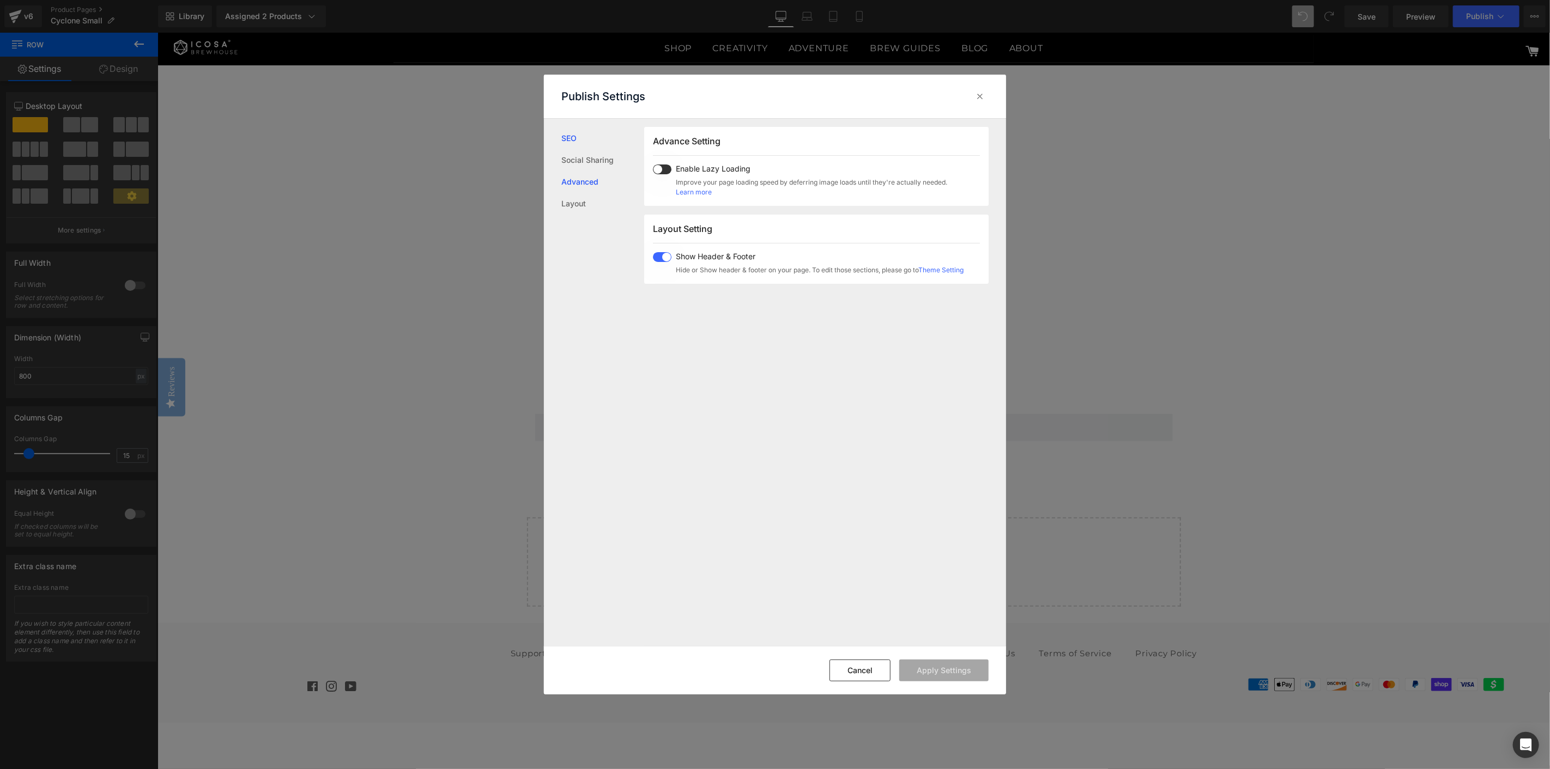
click at [573, 147] on link "SEO" at bounding box center [602, 139] width 83 height 22
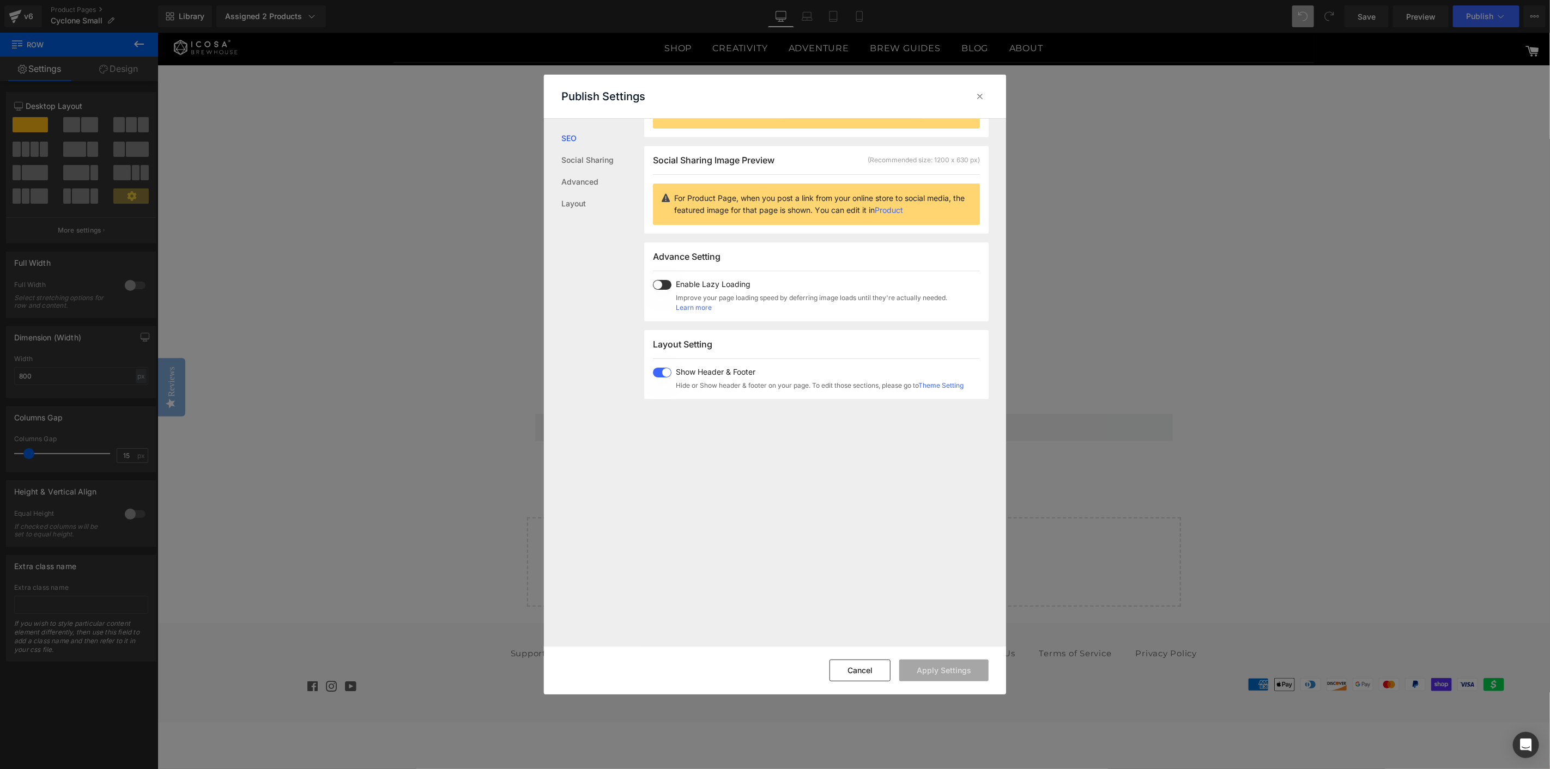
scroll to position [1, 0]
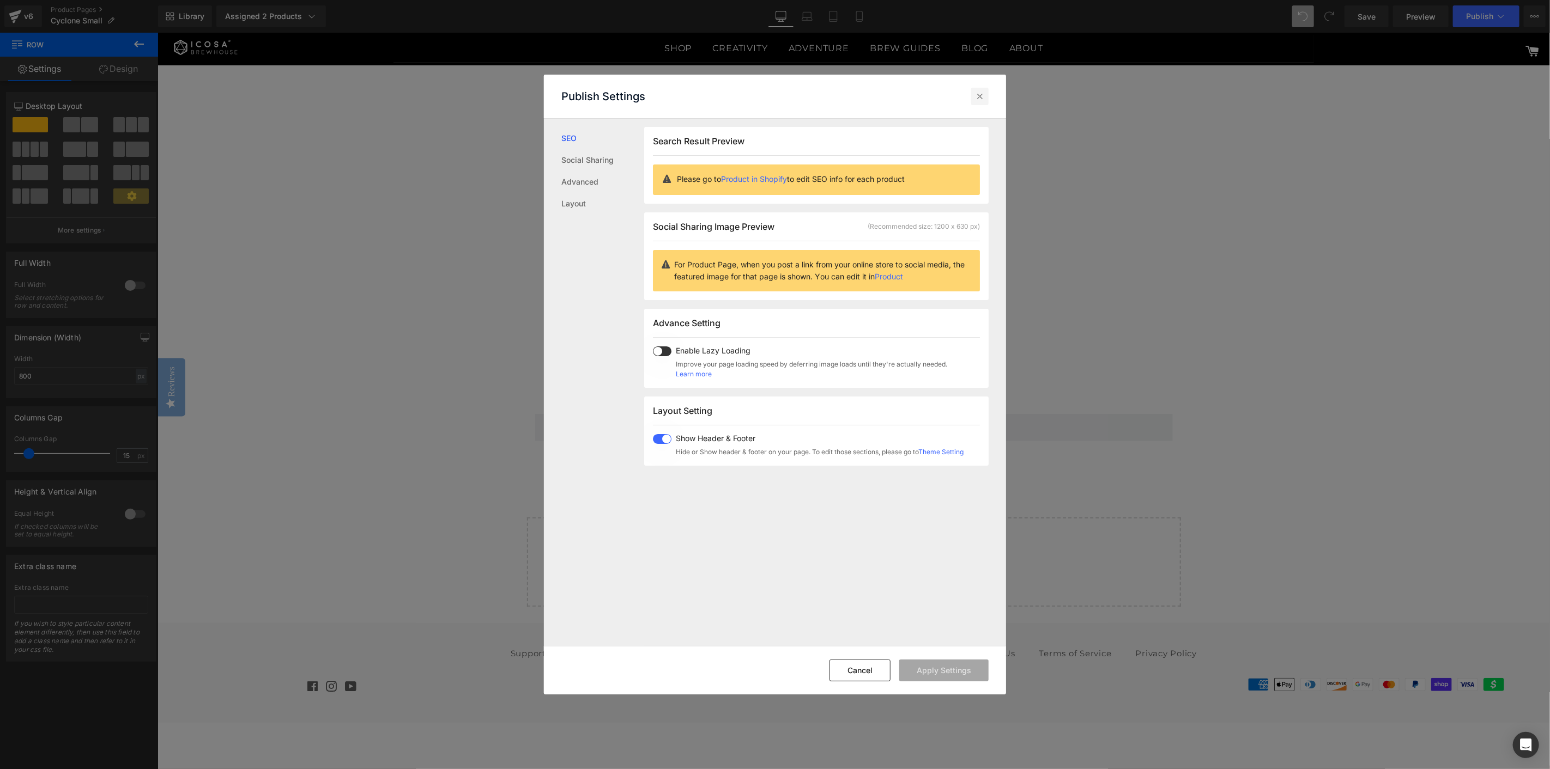
click at [980, 95] on icon at bounding box center [979, 96] width 11 height 11
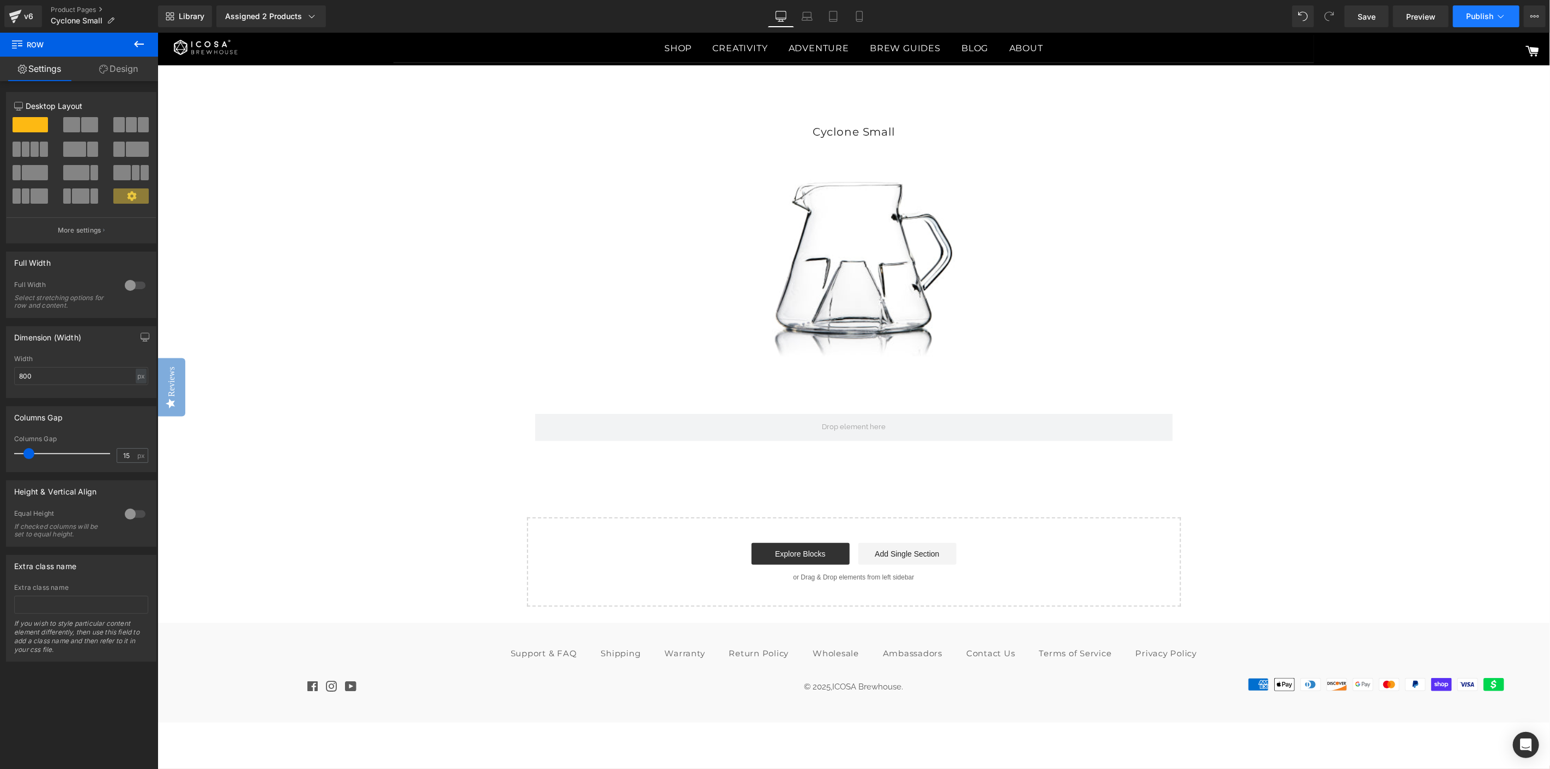
click at [1468, 14] on span "Publish" at bounding box center [1479, 16] width 27 height 9
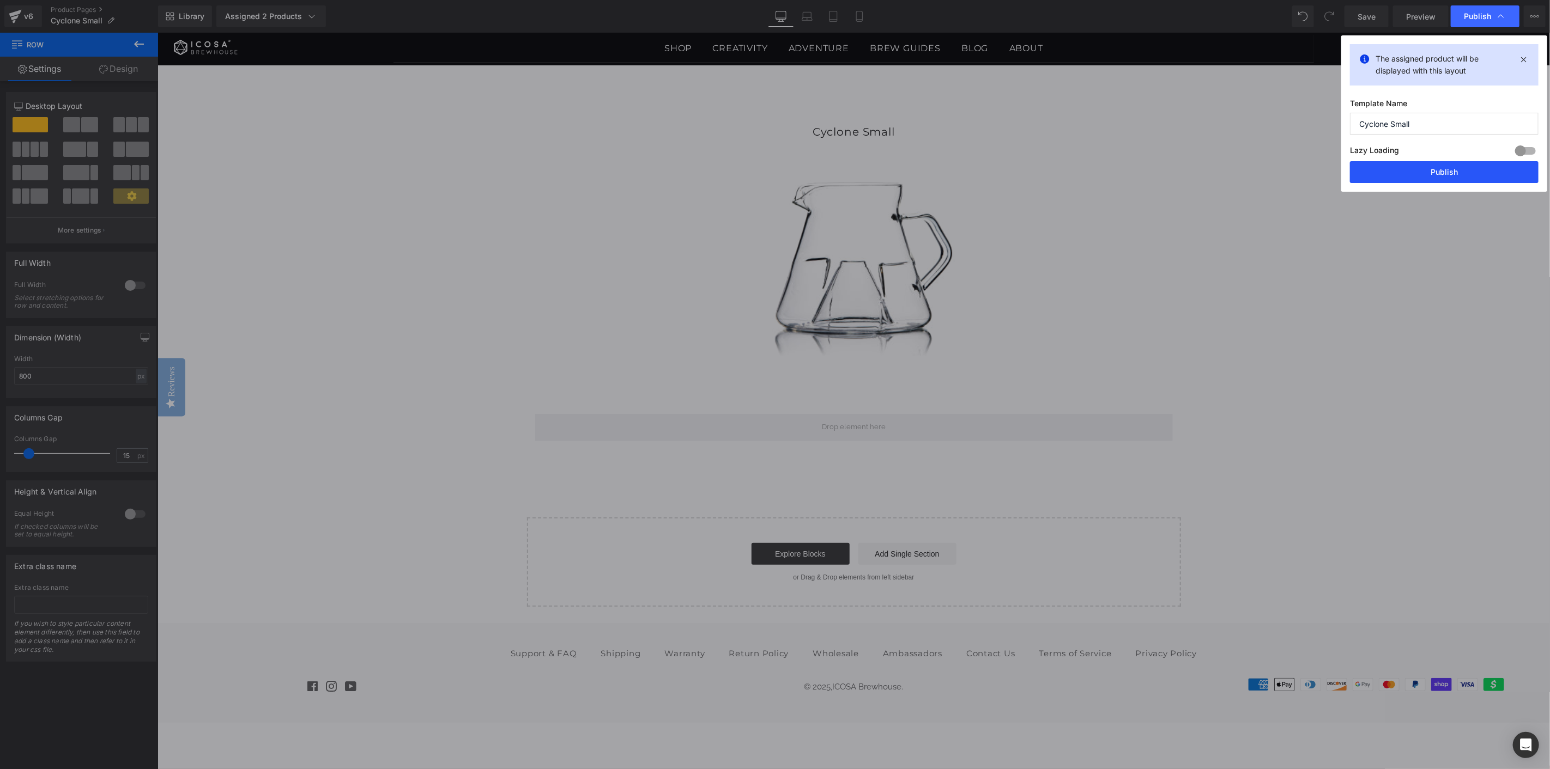
drag, startPoint x: 1412, startPoint y: 169, endPoint x: 1254, endPoint y: 136, distance: 160.8
click at [1412, 169] on button "Publish" at bounding box center [1444, 172] width 189 height 22
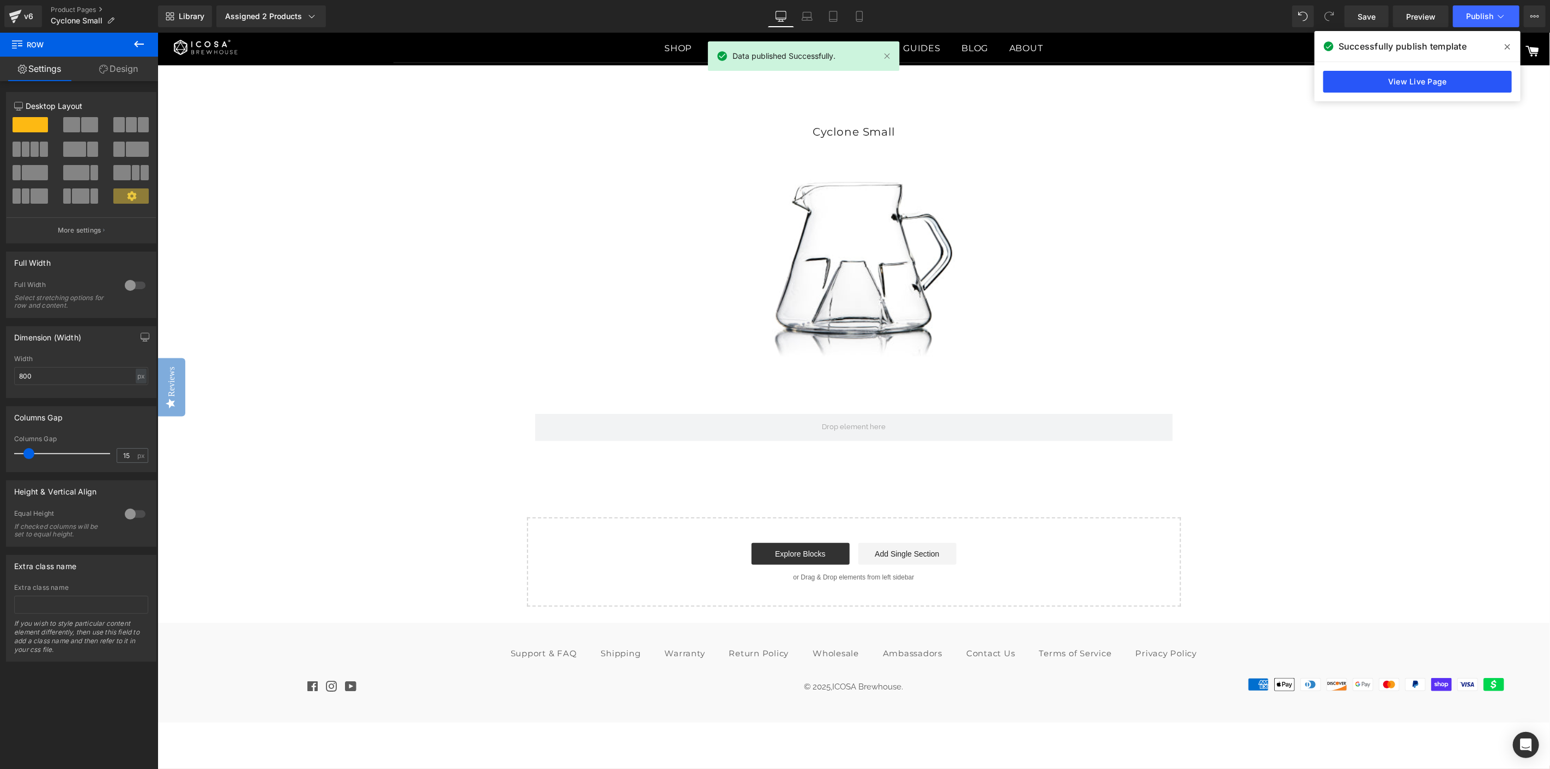
click at [1419, 85] on link "View Live Page" at bounding box center [1417, 82] width 189 height 22
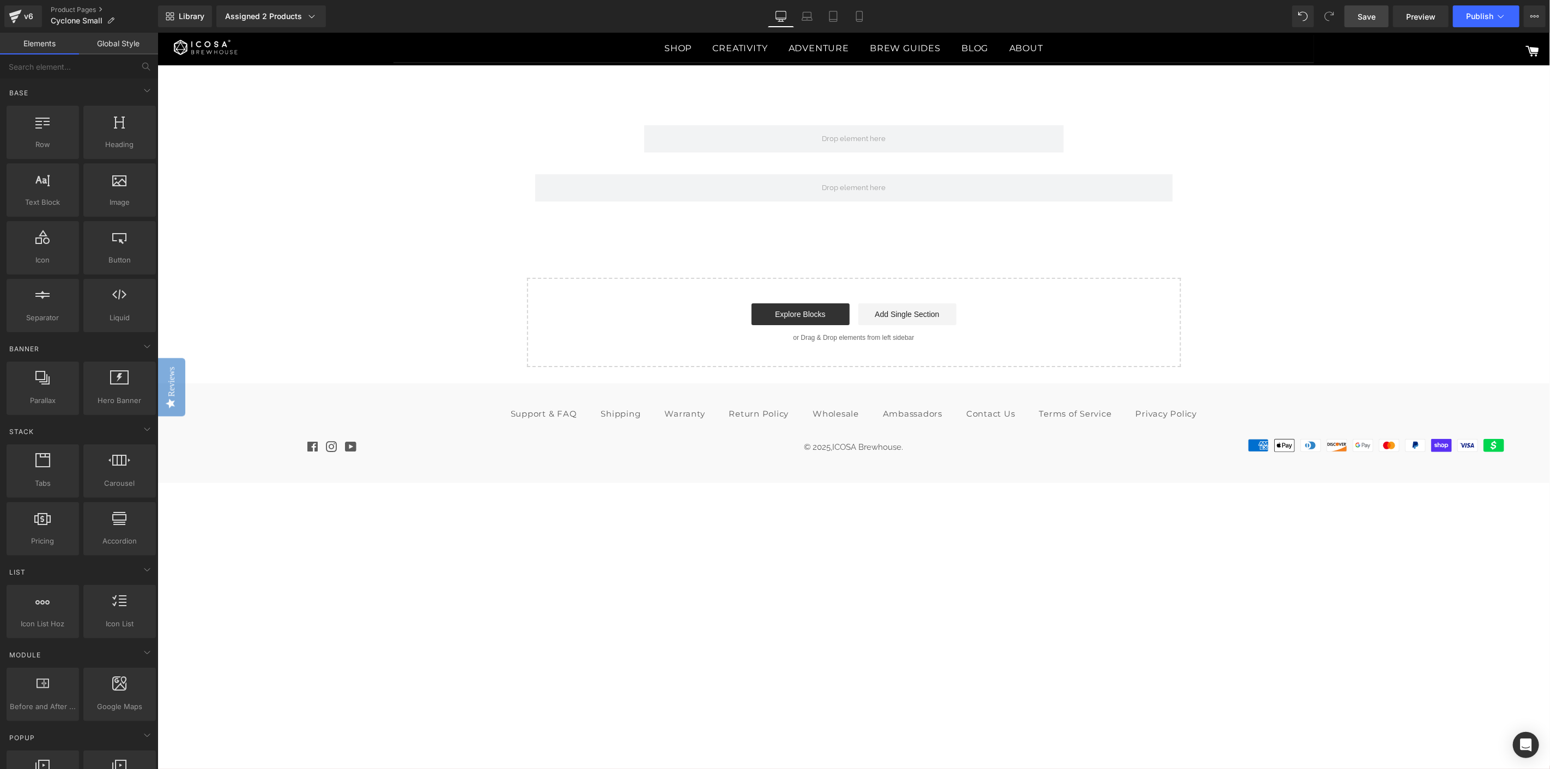
click at [1367, 9] on link "Save" at bounding box center [1366, 16] width 44 height 22
click at [1480, 19] on span "Publish" at bounding box center [1479, 16] width 27 height 9
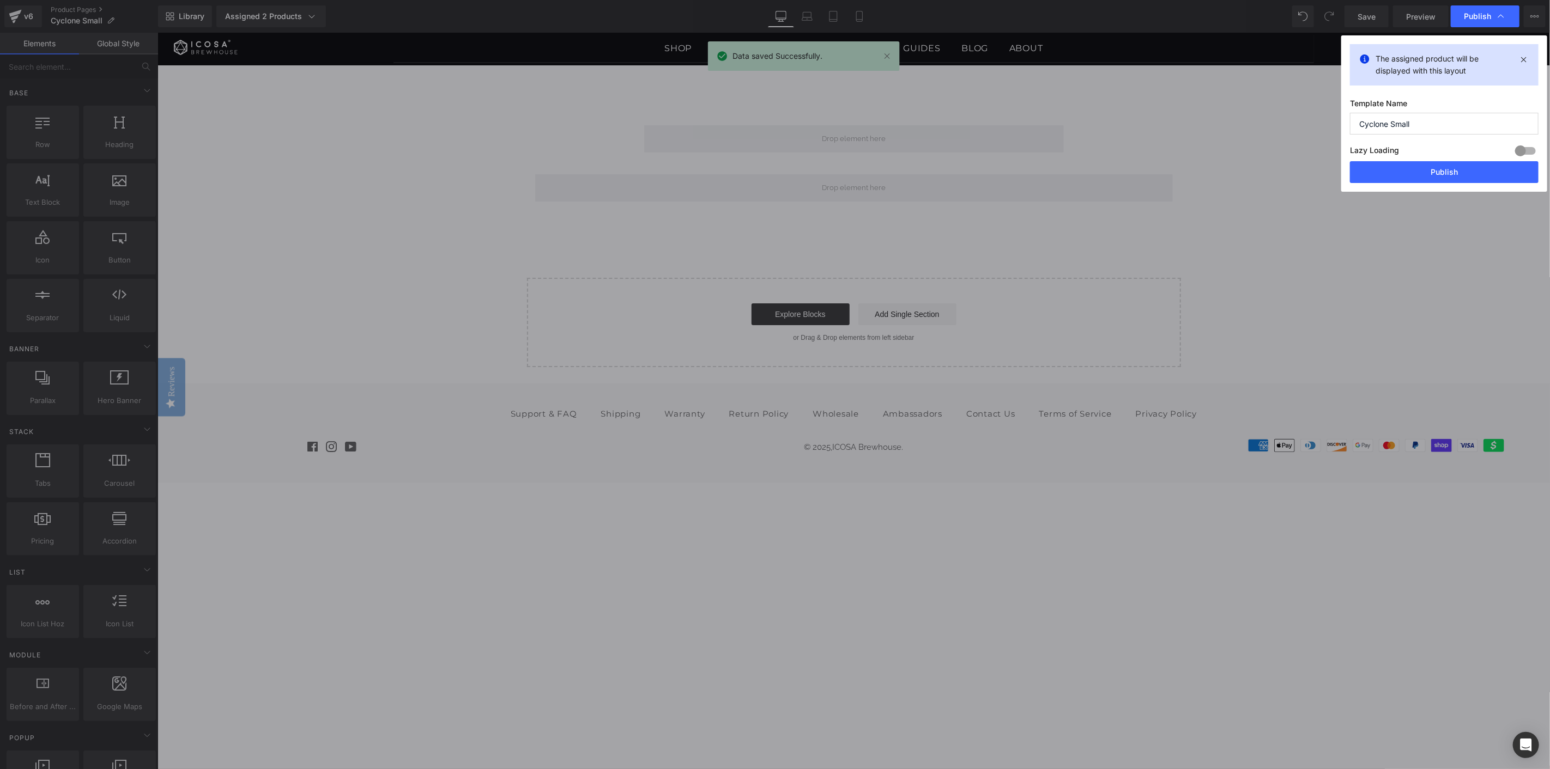
click at [1441, 123] on input "Cyclone Small" at bounding box center [1444, 124] width 189 height 22
type input "Cyclone Small (Blank Page)"
click at [1440, 173] on button "Publish" at bounding box center [1444, 172] width 189 height 22
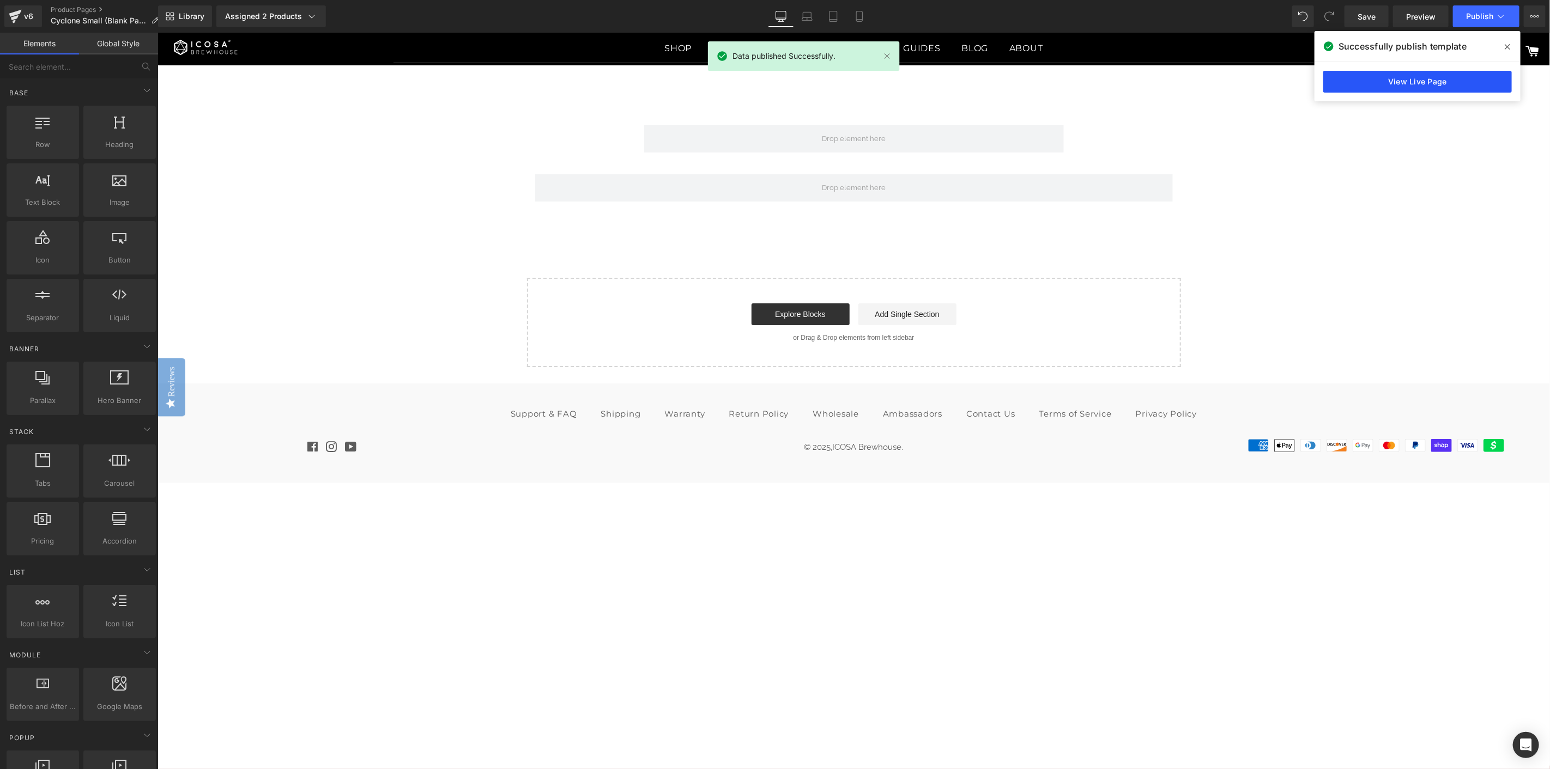
click at [1460, 89] on link "View Live Page" at bounding box center [1417, 82] width 189 height 22
